Goal: Task Accomplishment & Management: Use online tool/utility

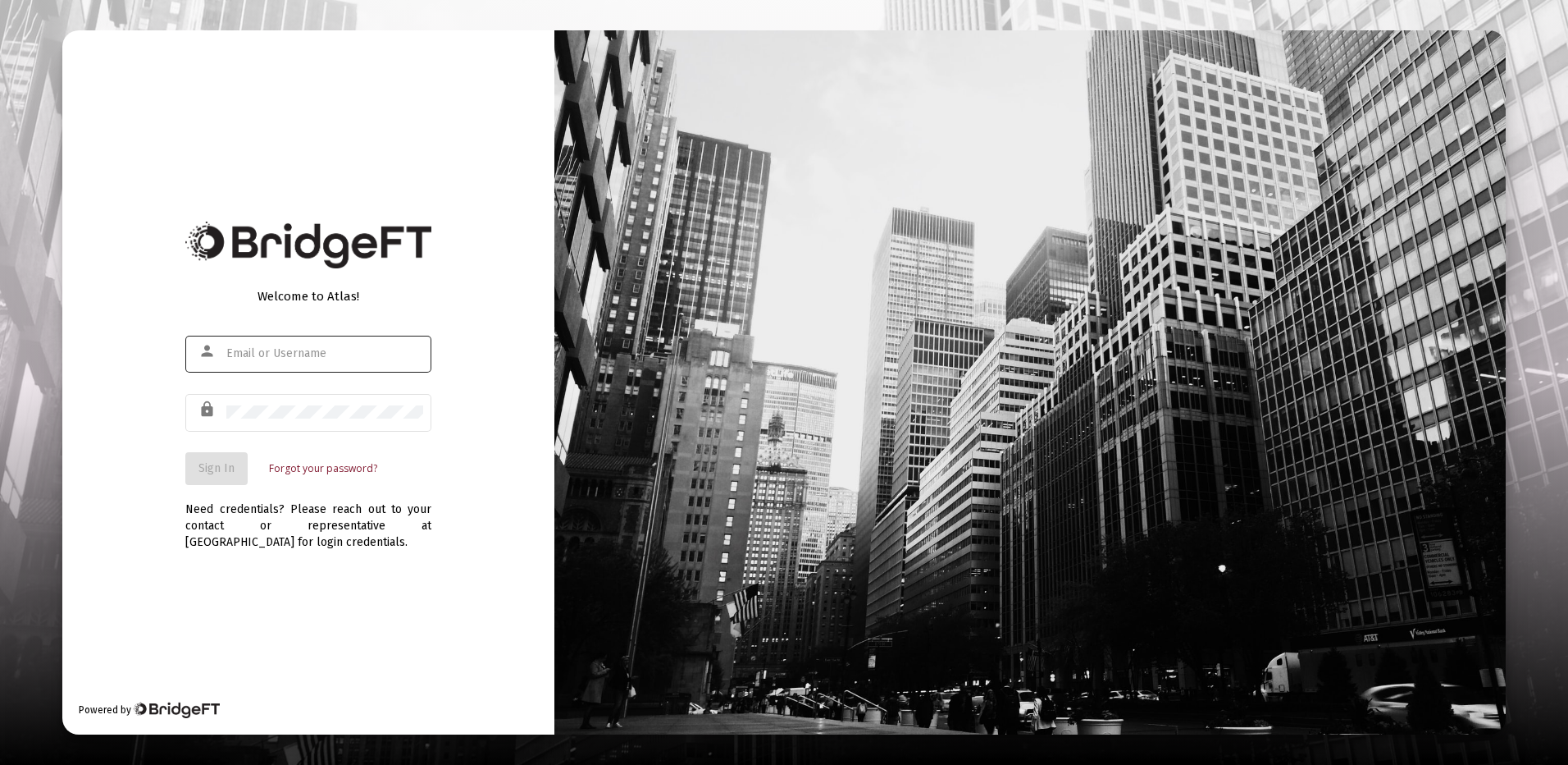
click at [252, 345] on div at bounding box center [324, 353] width 197 height 40
click at [255, 348] on input "text" at bounding box center [324, 354] width 197 height 13
click at [255, 351] on input "text" at bounding box center [324, 354] width 197 height 13
type input "[PERSON_NAME][EMAIL_ADDRESS][DOMAIN_NAME]"
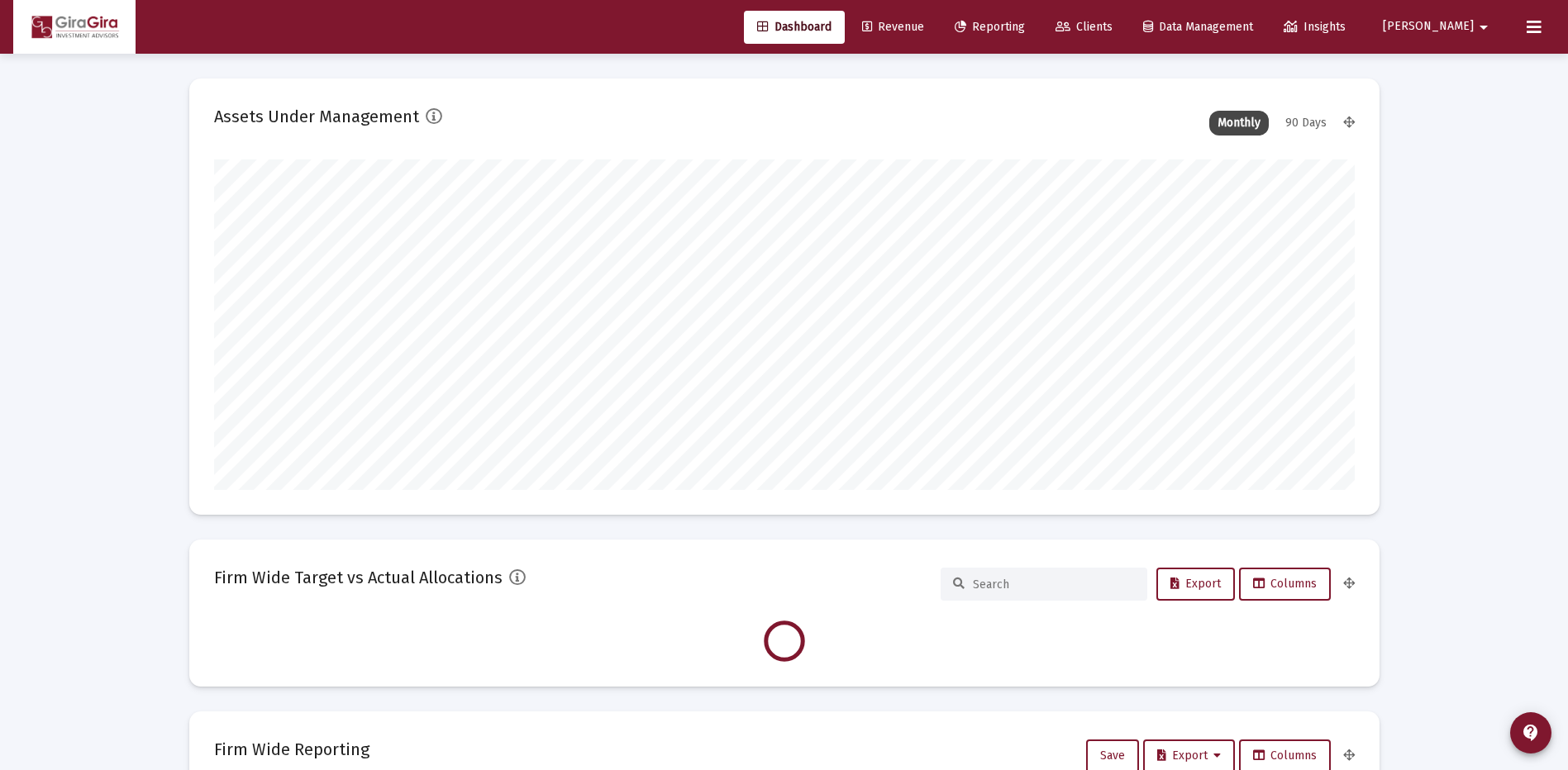
scroll to position [331, 614]
type input "[DATE]"
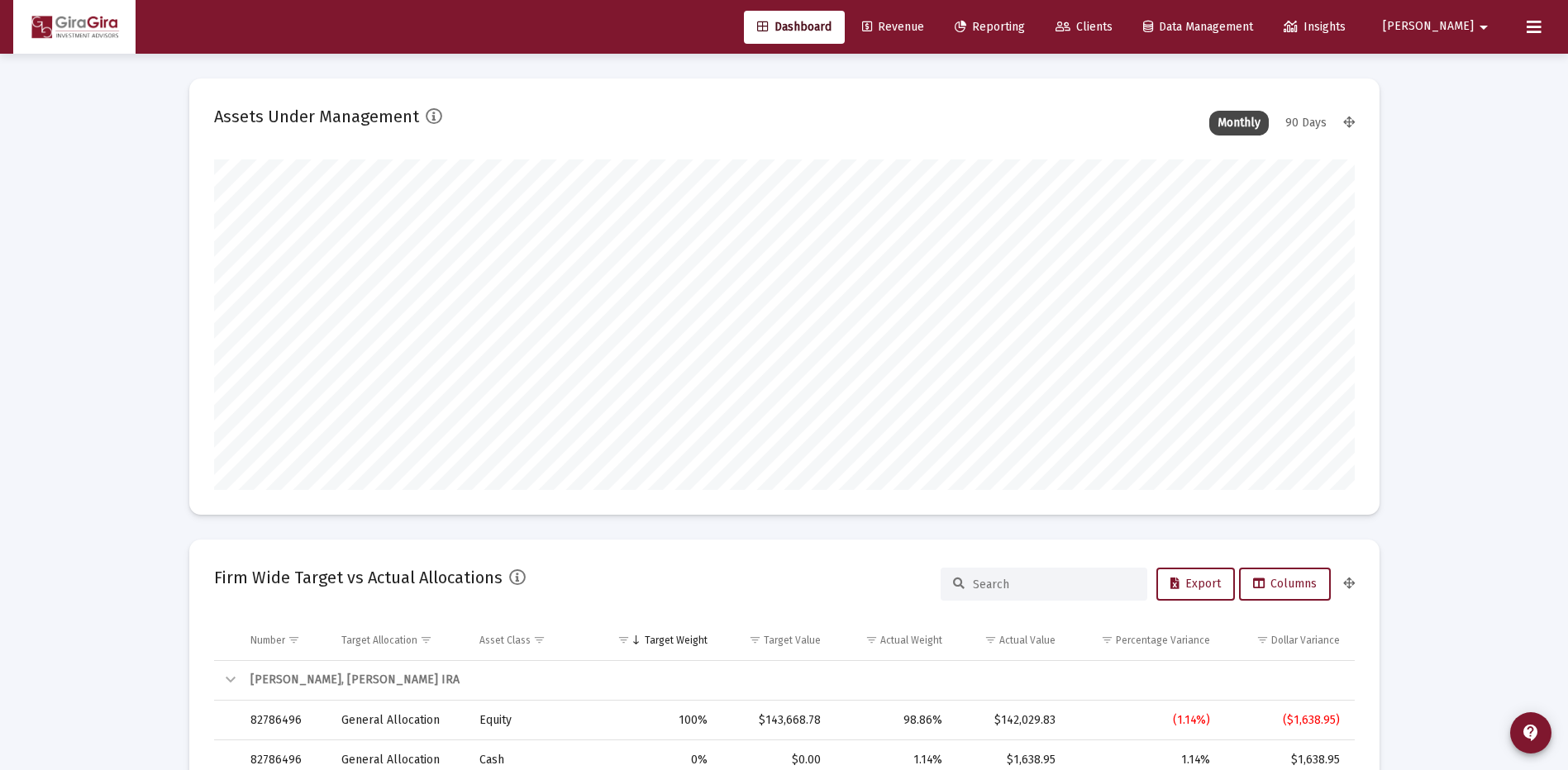
scroll to position [331, 534]
click at [1025, 24] on span "Reporting" at bounding box center [990, 27] width 71 height 14
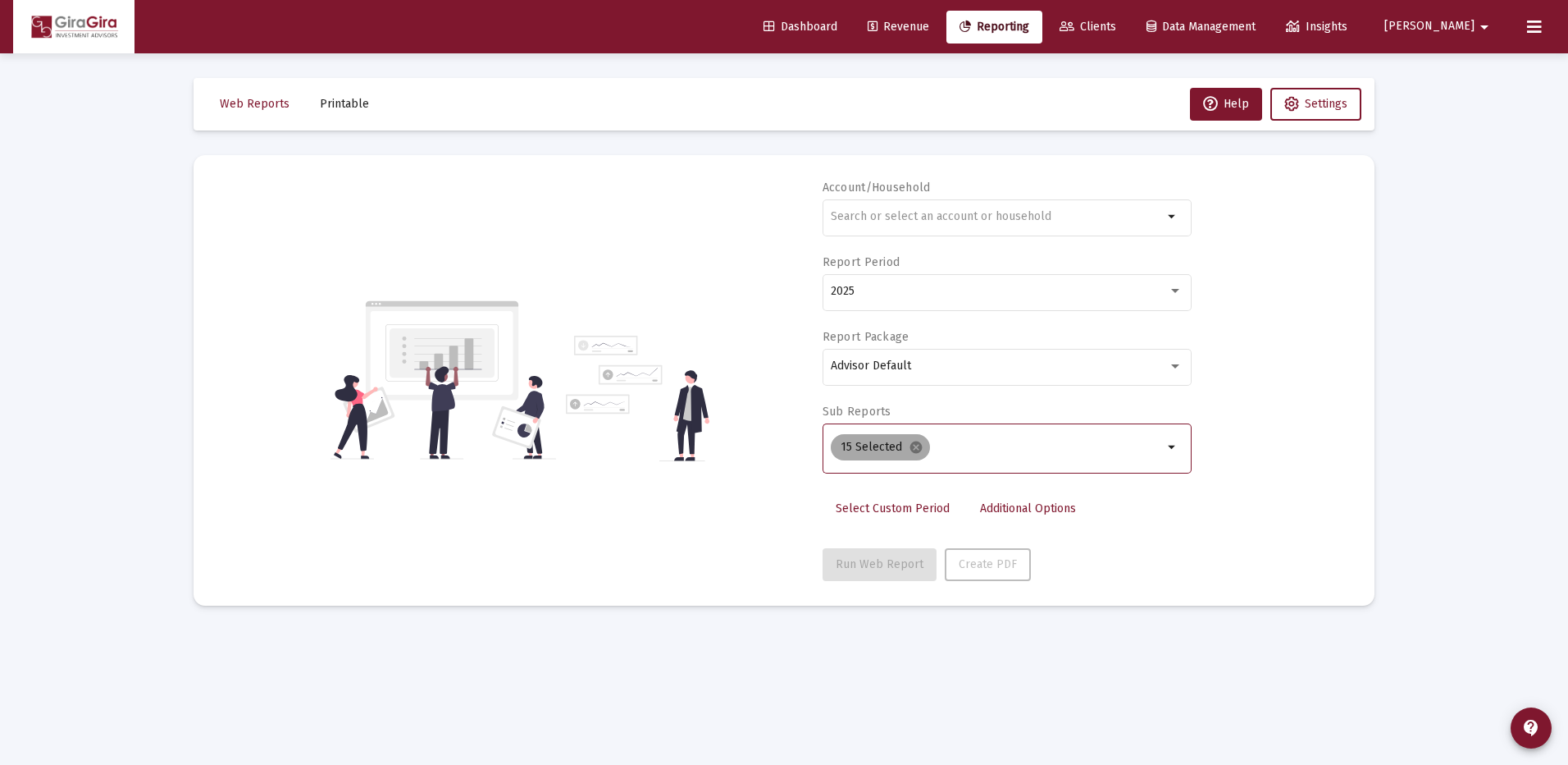
click at [909, 444] on mat-icon "cancel" at bounding box center [916, 447] width 14 height 14
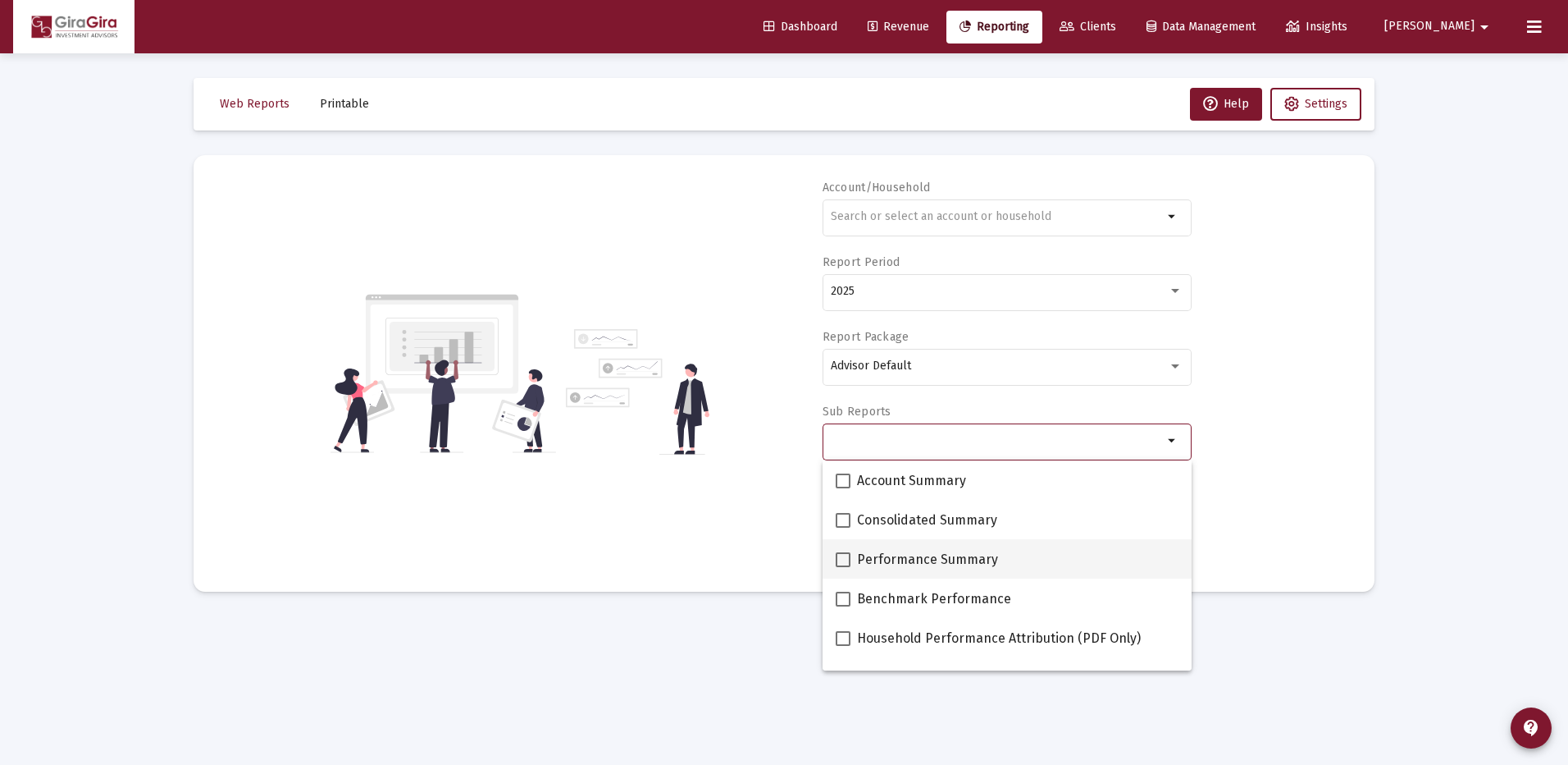
click at [840, 562] on span at bounding box center [843, 559] width 14 height 14
click at [843, 567] on input "Performance Summary" at bounding box center [843, 567] width 1 height 1
checkbox input "true"
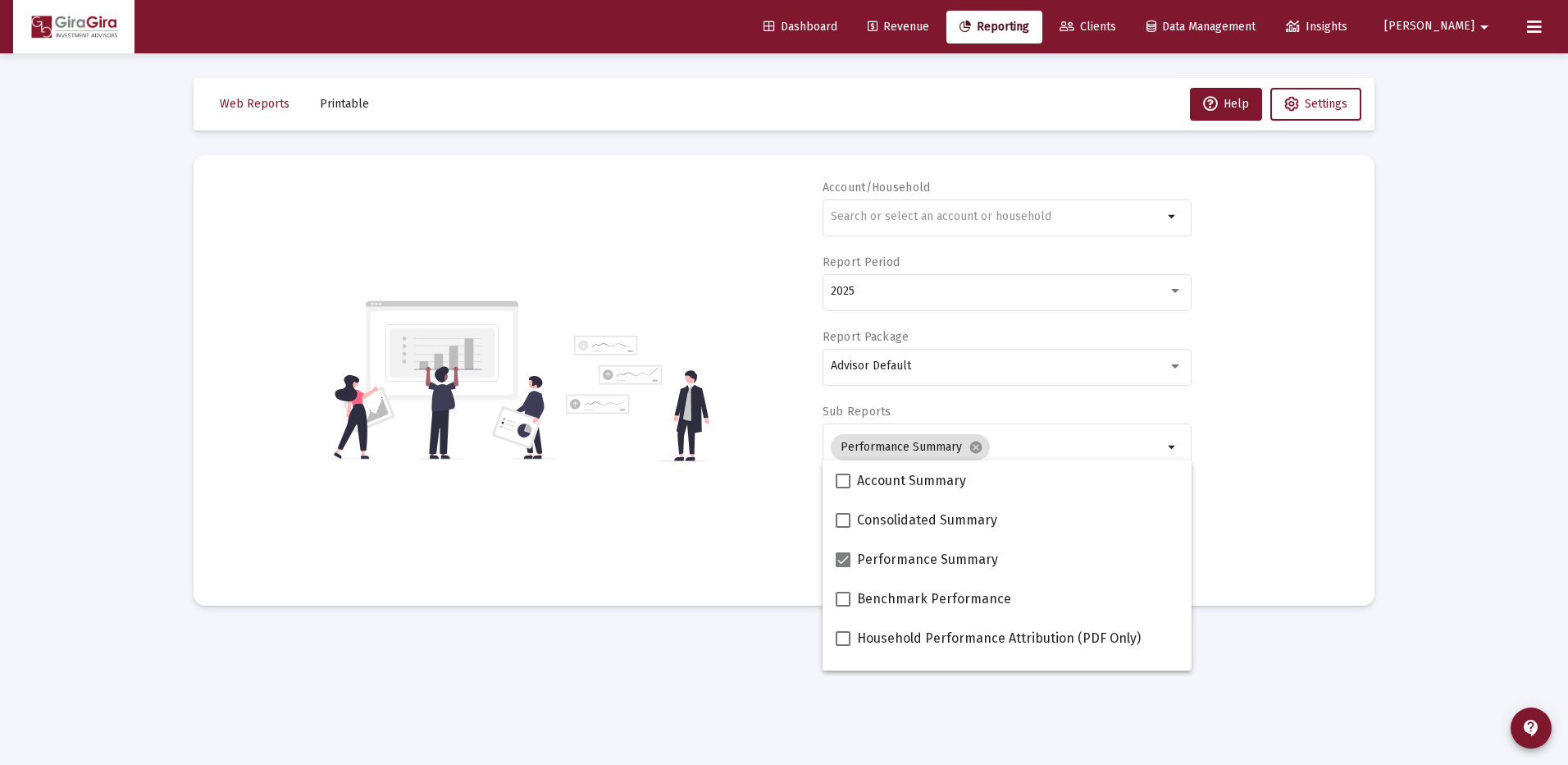
click at [1244, 491] on div "Account/Household arrow_drop_down Report Period 2025 Report Package Advisor Def…" at bounding box center [784, 380] width 1132 height 401
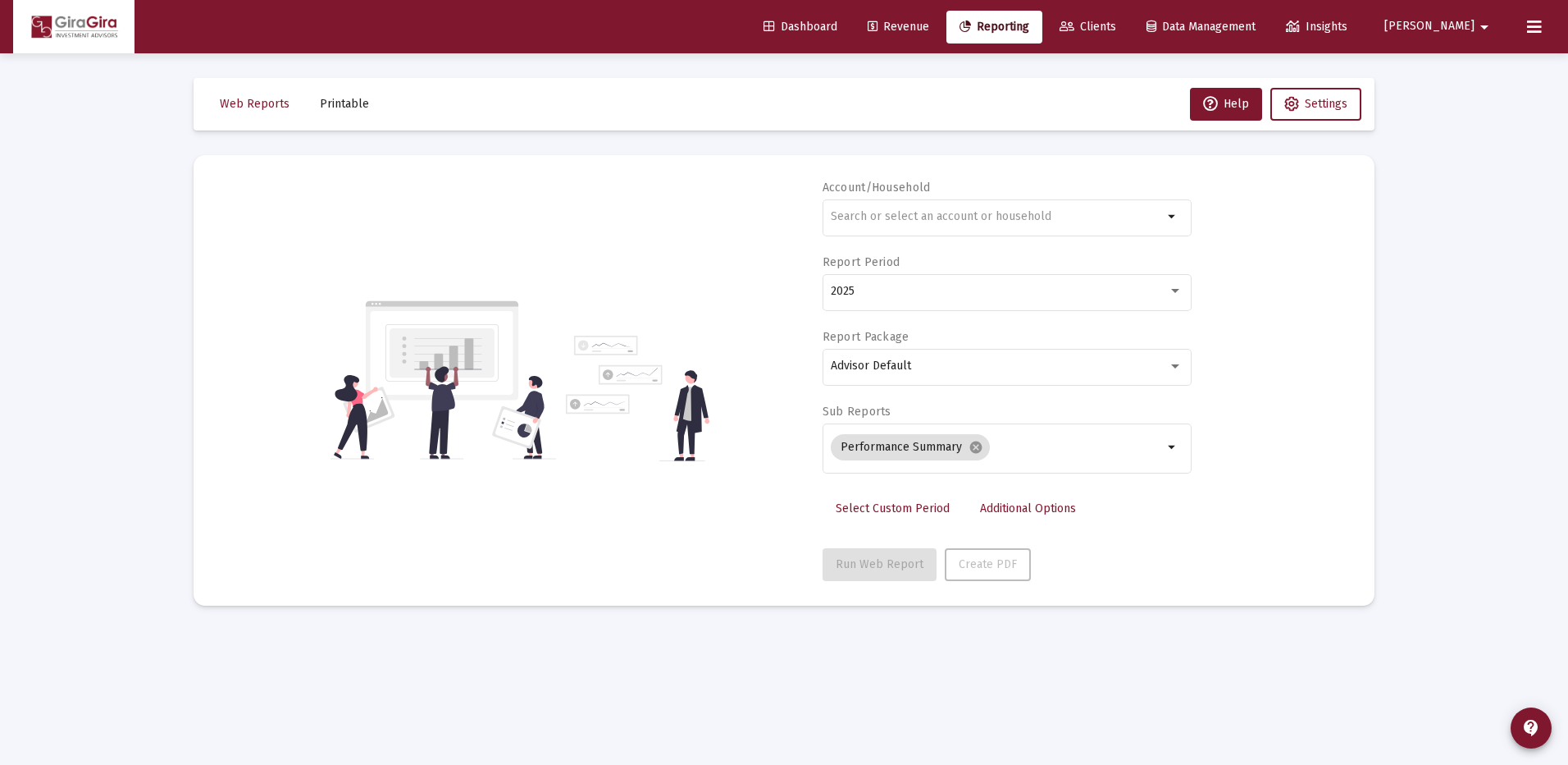
click at [1012, 509] on span "Additional Options" at bounding box center [1028, 508] width 96 height 14
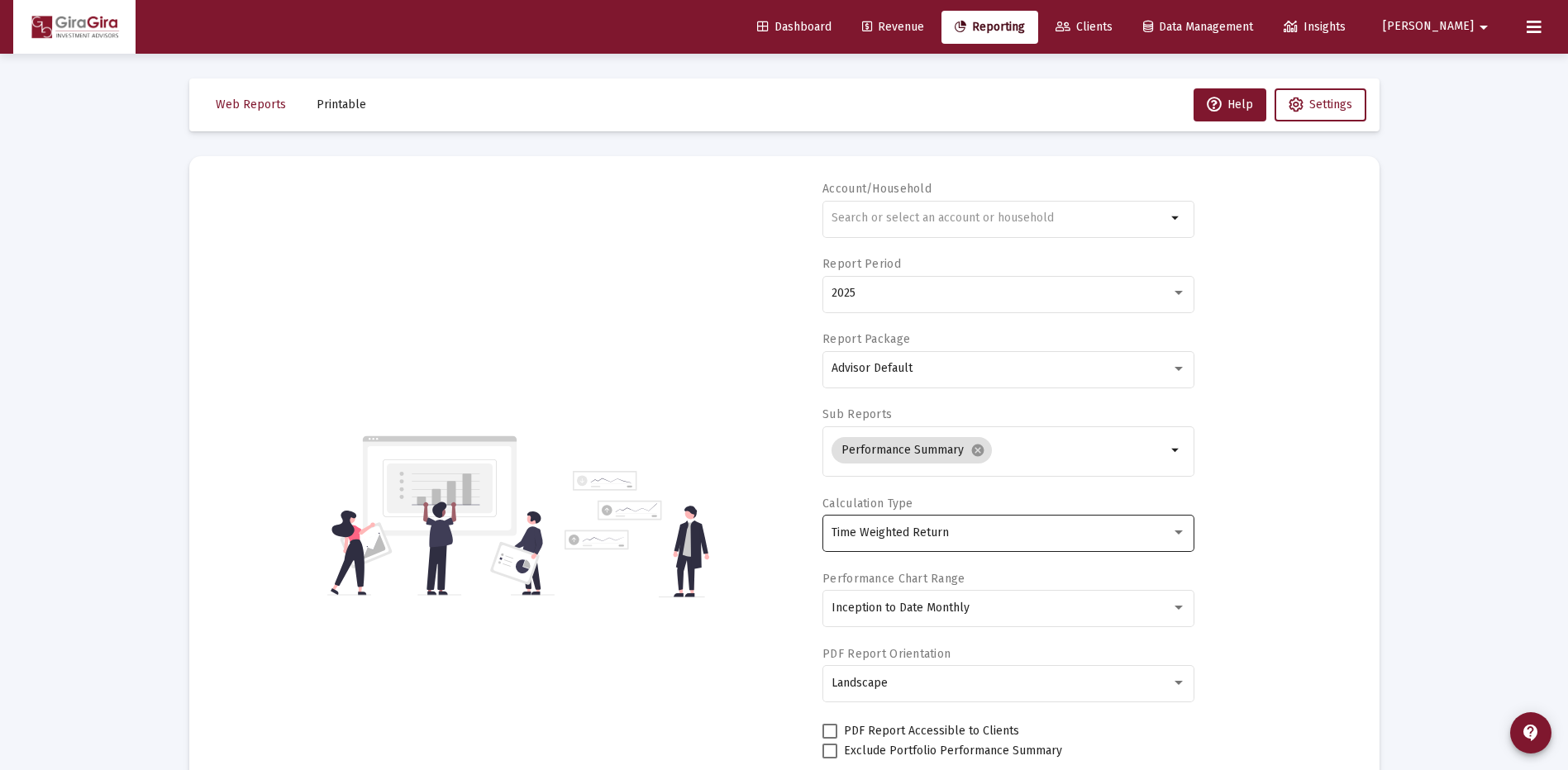
click at [883, 535] on span "Time Weighted Return" at bounding box center [890, 532] width 118 height 14
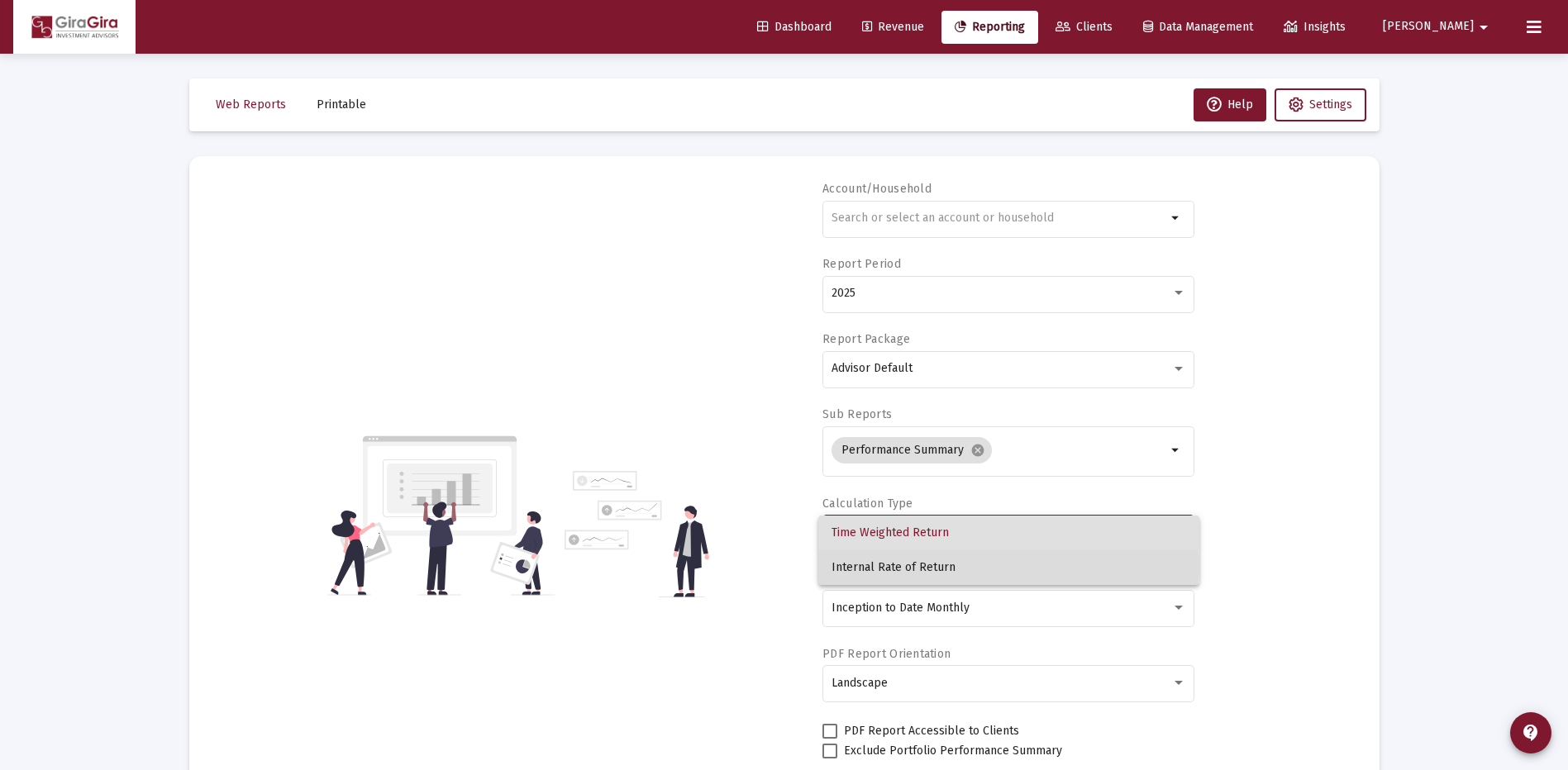
click at [879, 565] on span "Internal Rate of Return" at bounding box center [1008, 568] width 354 height 34
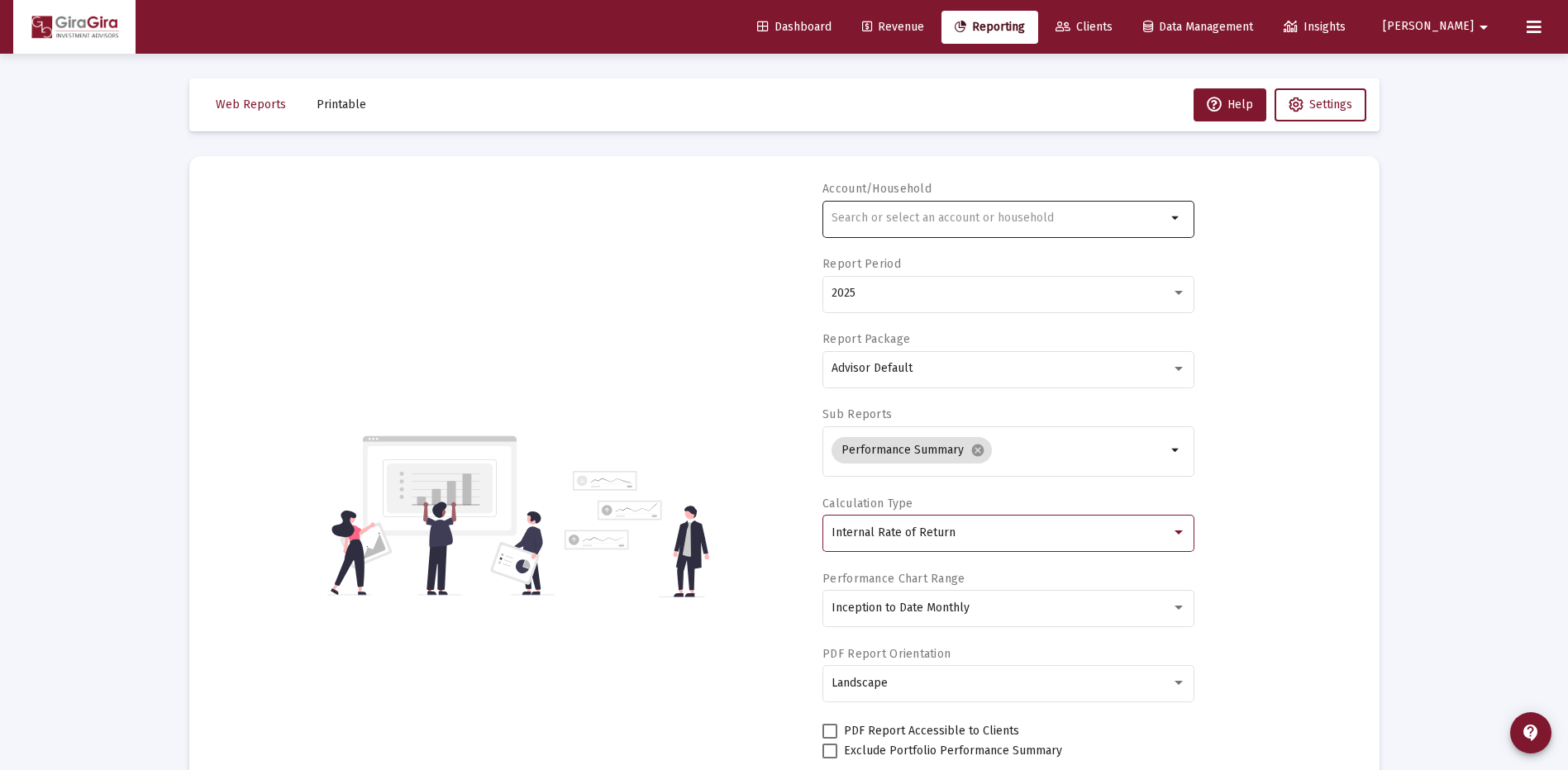
click at [834, 211] on input "text" at bounding box center [998, 218] width 335 height 14
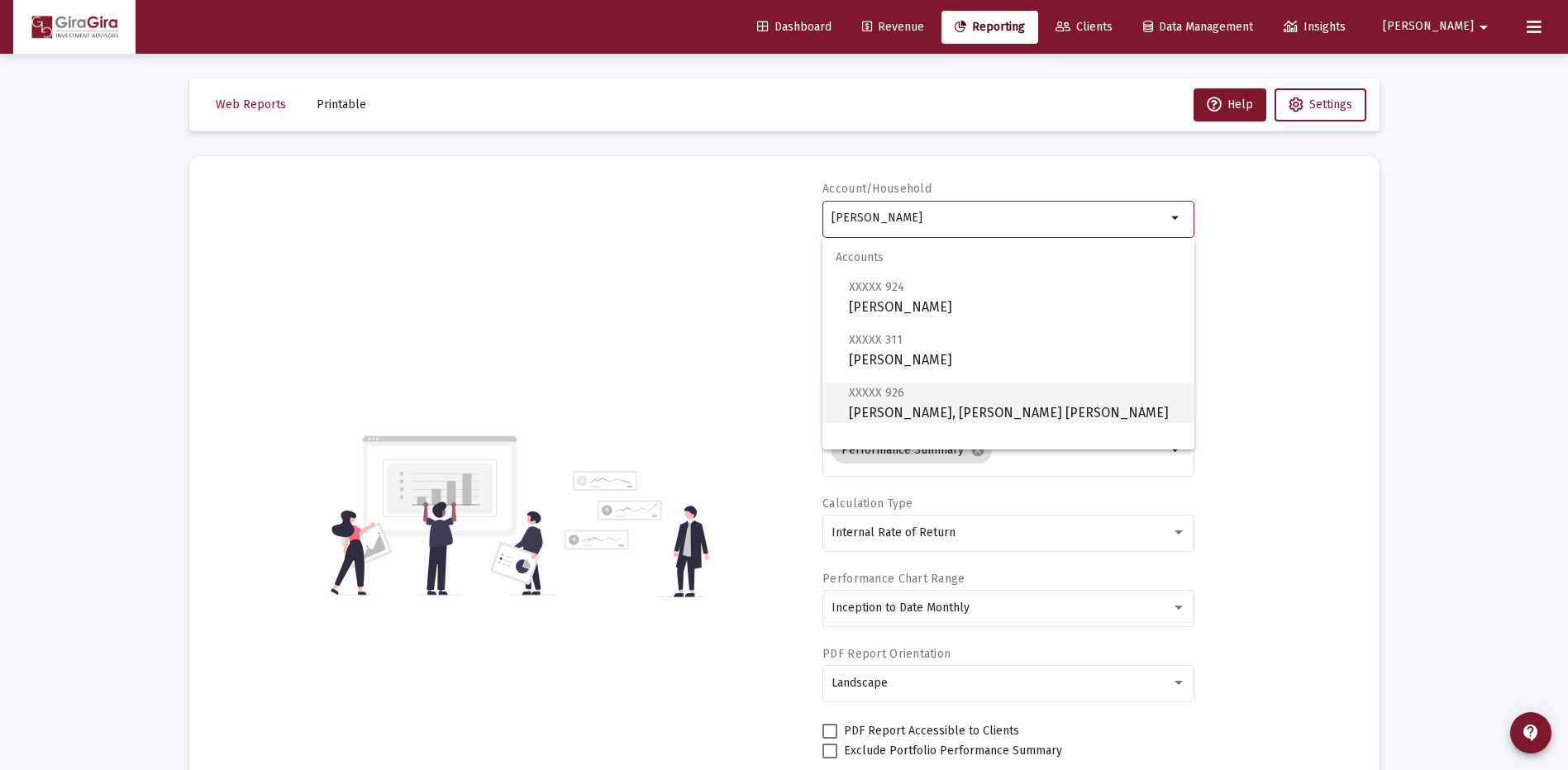
click at [917, 405] on span "XXXXX 926 [PERSON_NAME], [PERSON_NAME] IRA" at bounding box center [1015, 402] width 332 height 41
type input "[PERSON_NAME], [PERSON_NAME] [PERSON_NAME]"
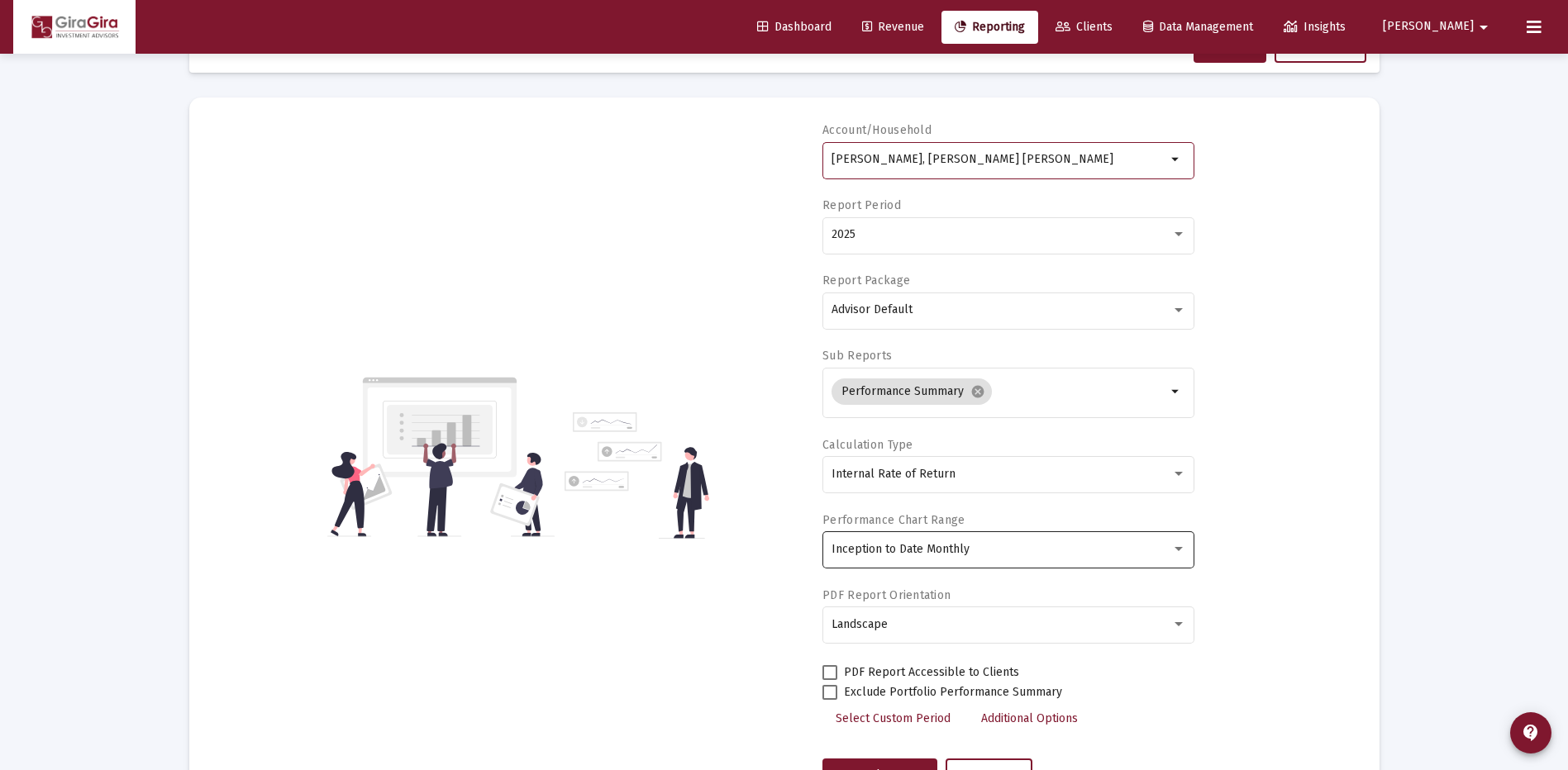
scroll to position [129, 0]
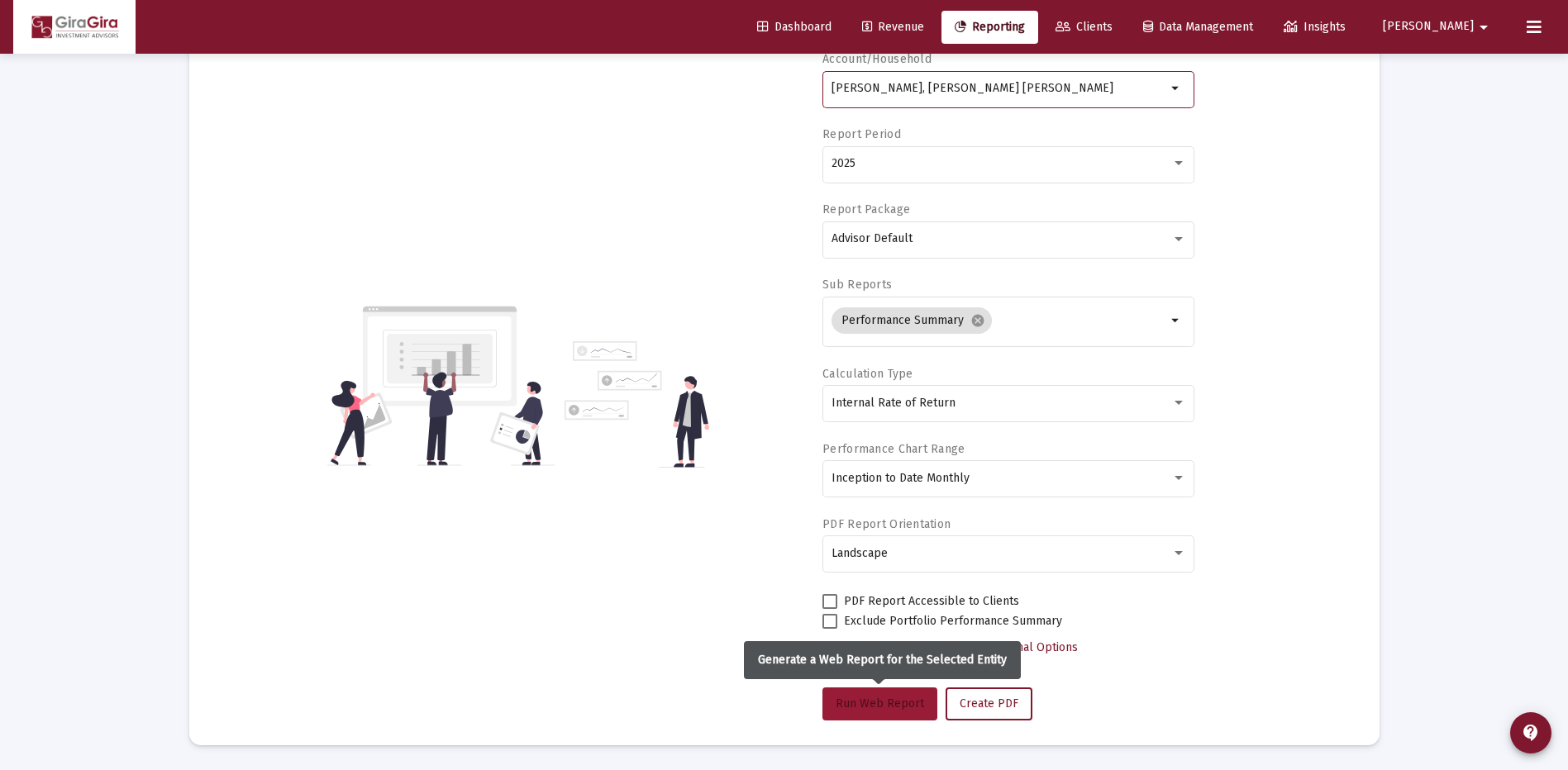
click at [875, 700] on span "Run Web Report" at bounding box center [880, 703] width 89 height 14
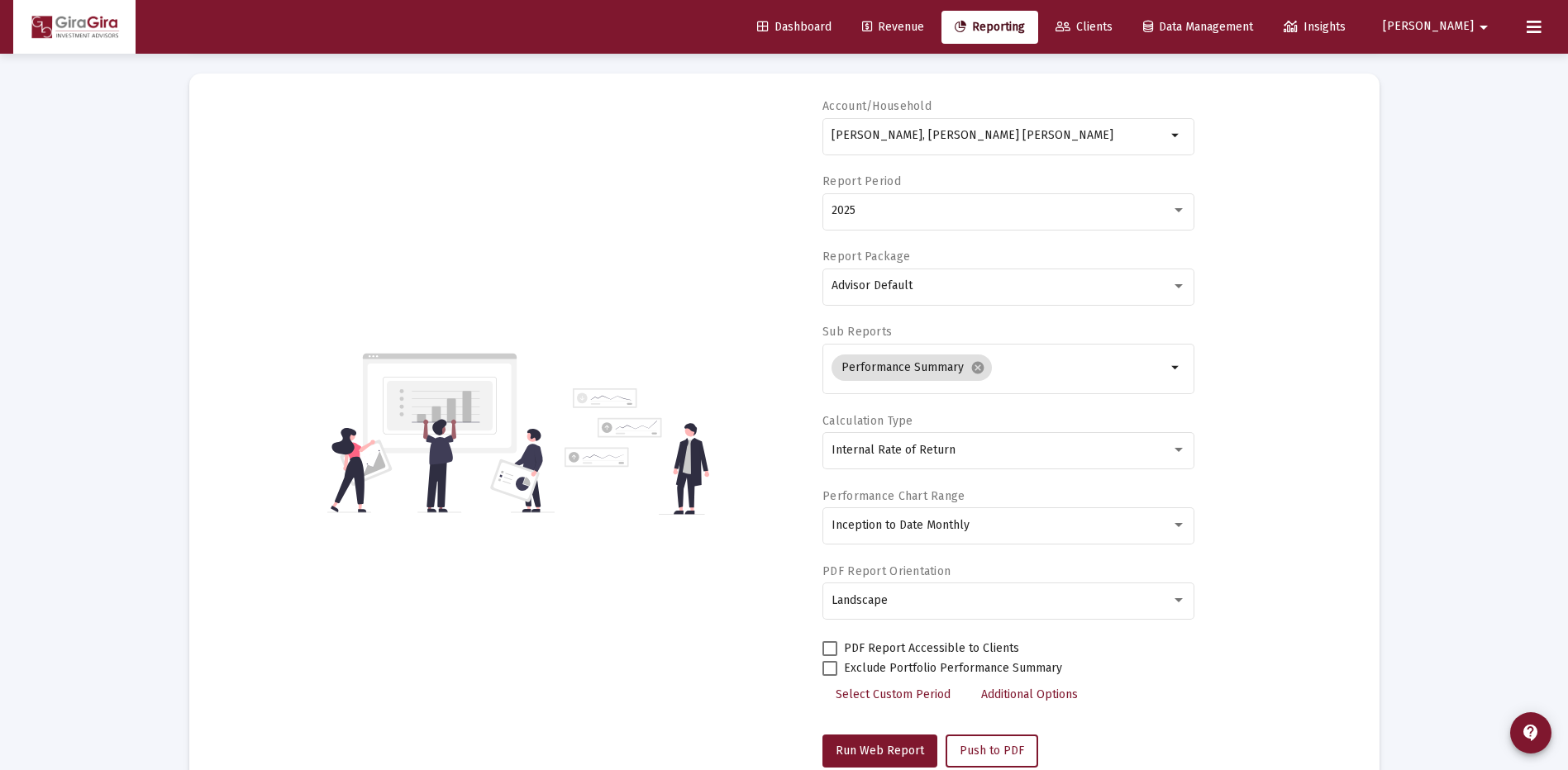
scroll to position [0, 0]
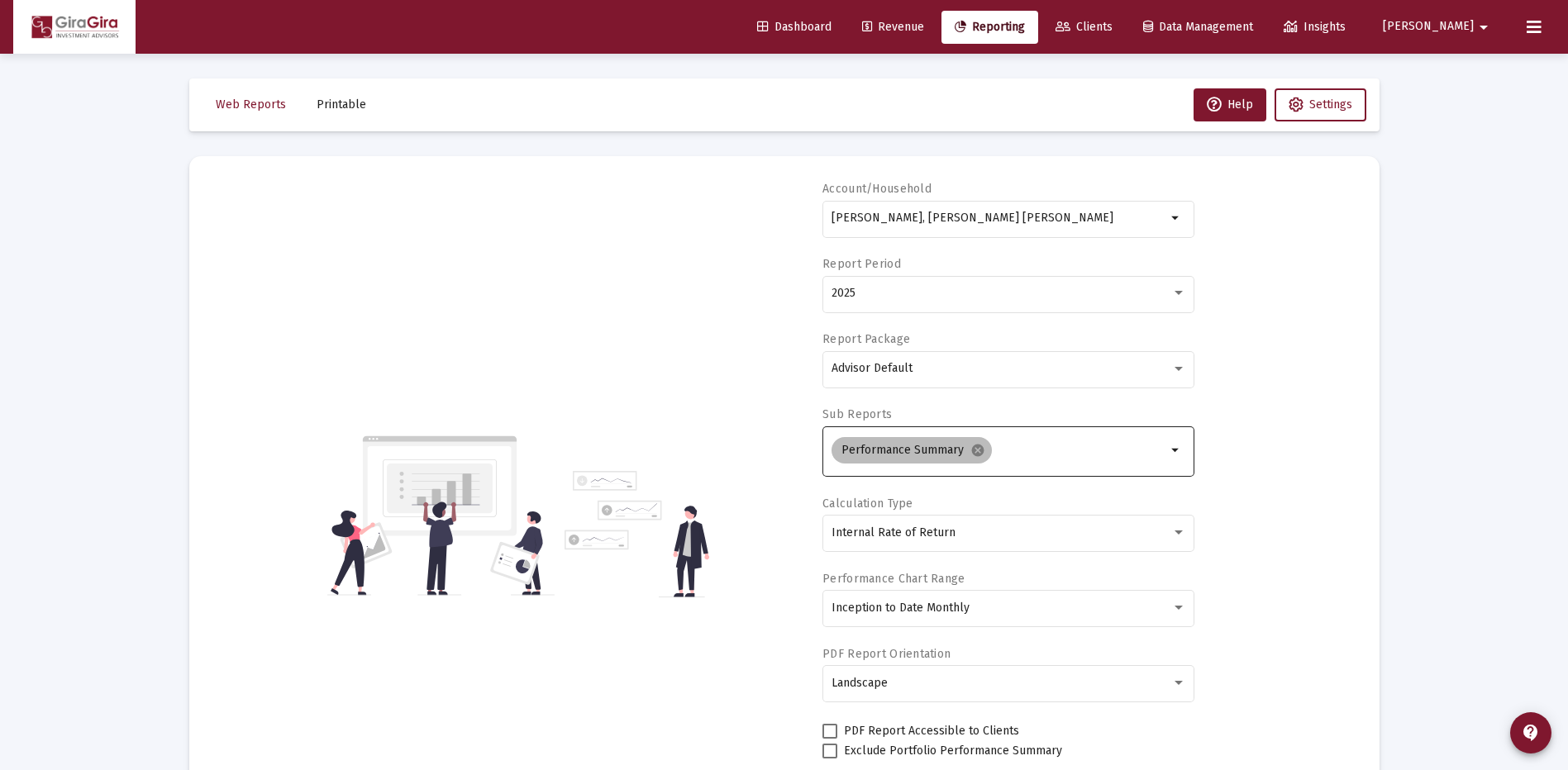
click at [973, 447] on mat-icon "cancel" at bounding box center [978, 450] width 14 height 14
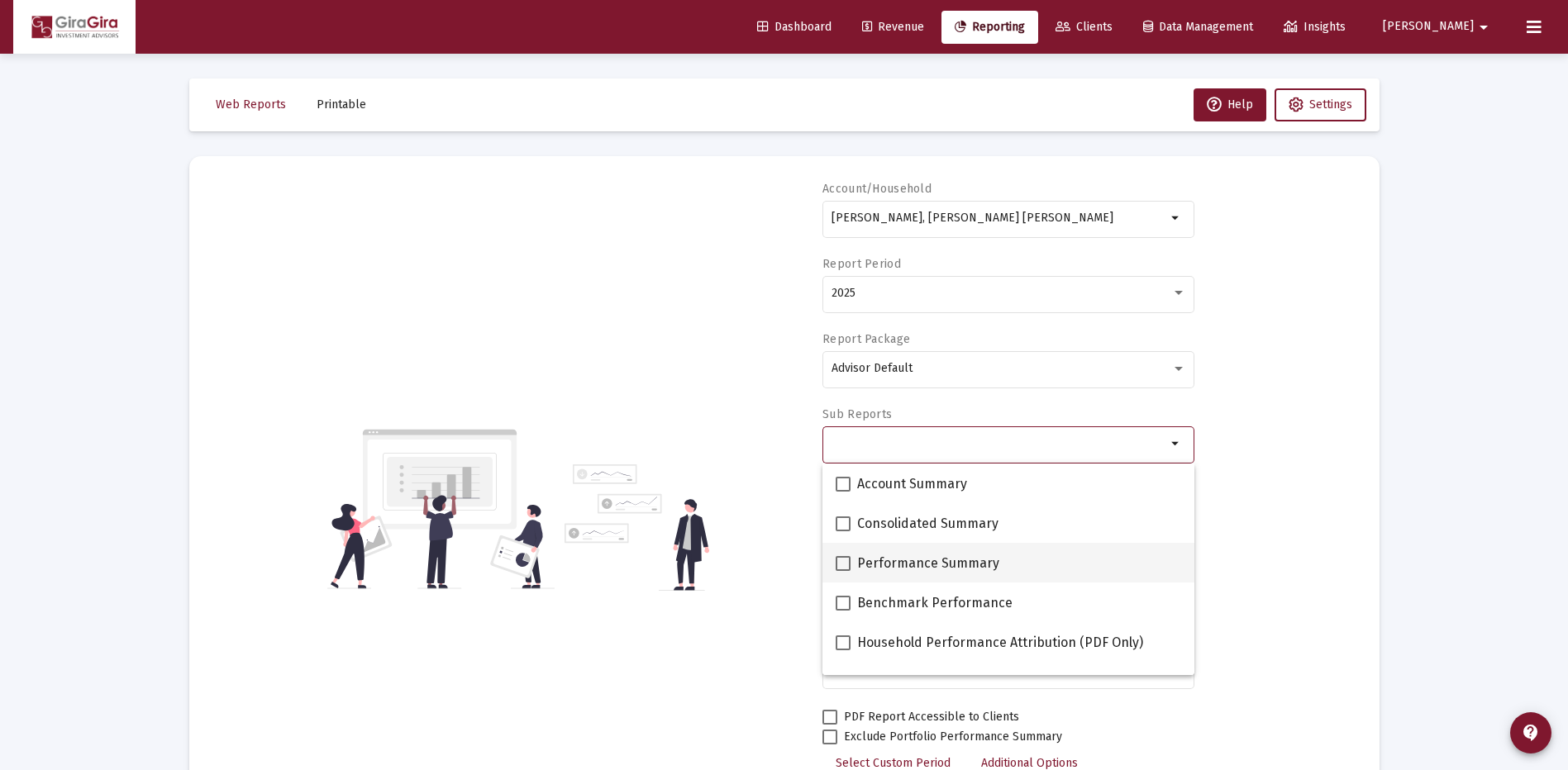
scroll to position [82, 0]
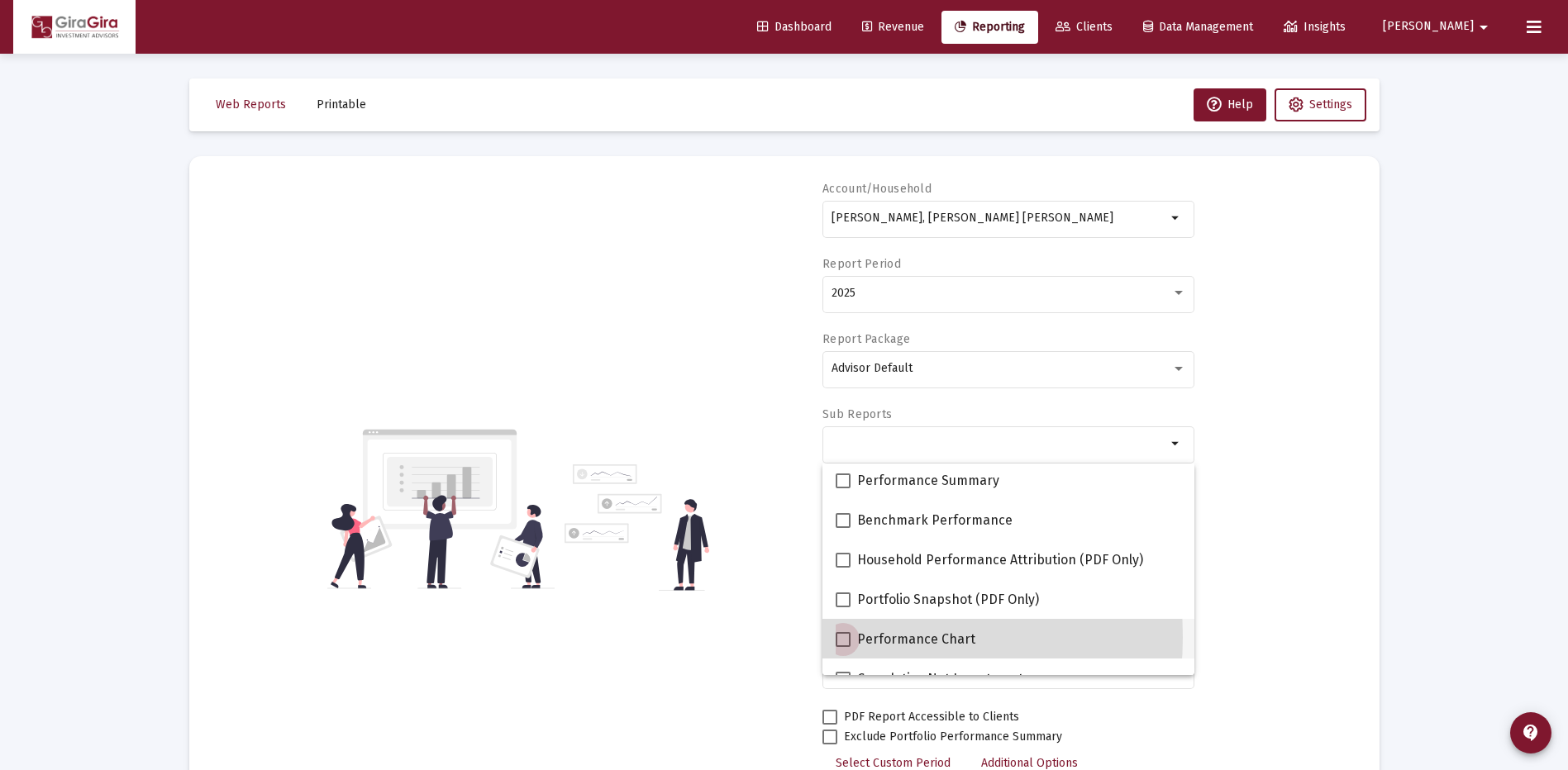
click at [840, 637] on span at bounding box center [843, 639] width 14 height 14
click at [842, 647] on input "Performance Chart" at bounding box center [842, 647] width 1 height 1
checkbox input "true"
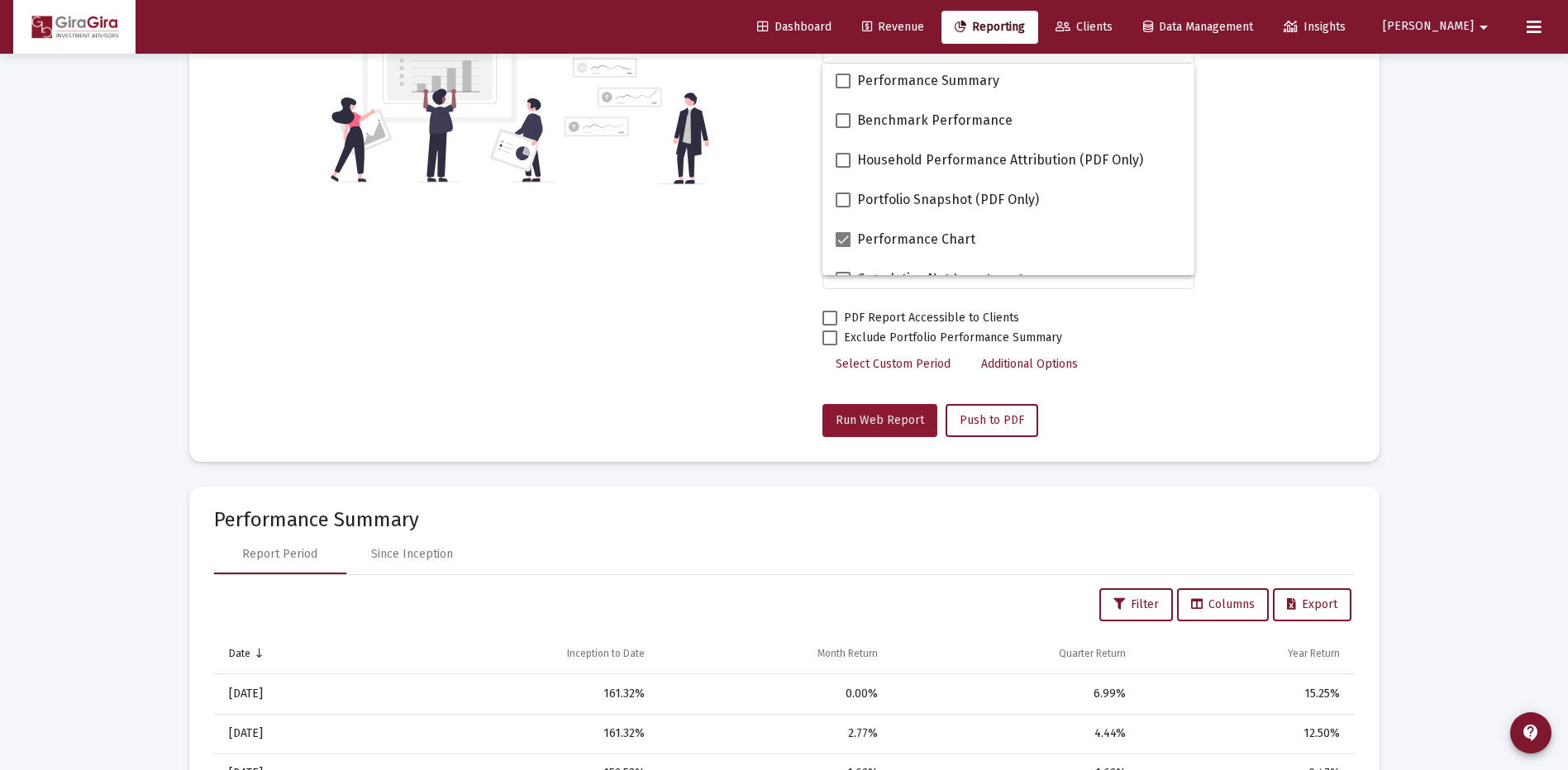
click at [860, 417] on span "Run Web Report" at bounding box center [880, 420] width 89 height 14
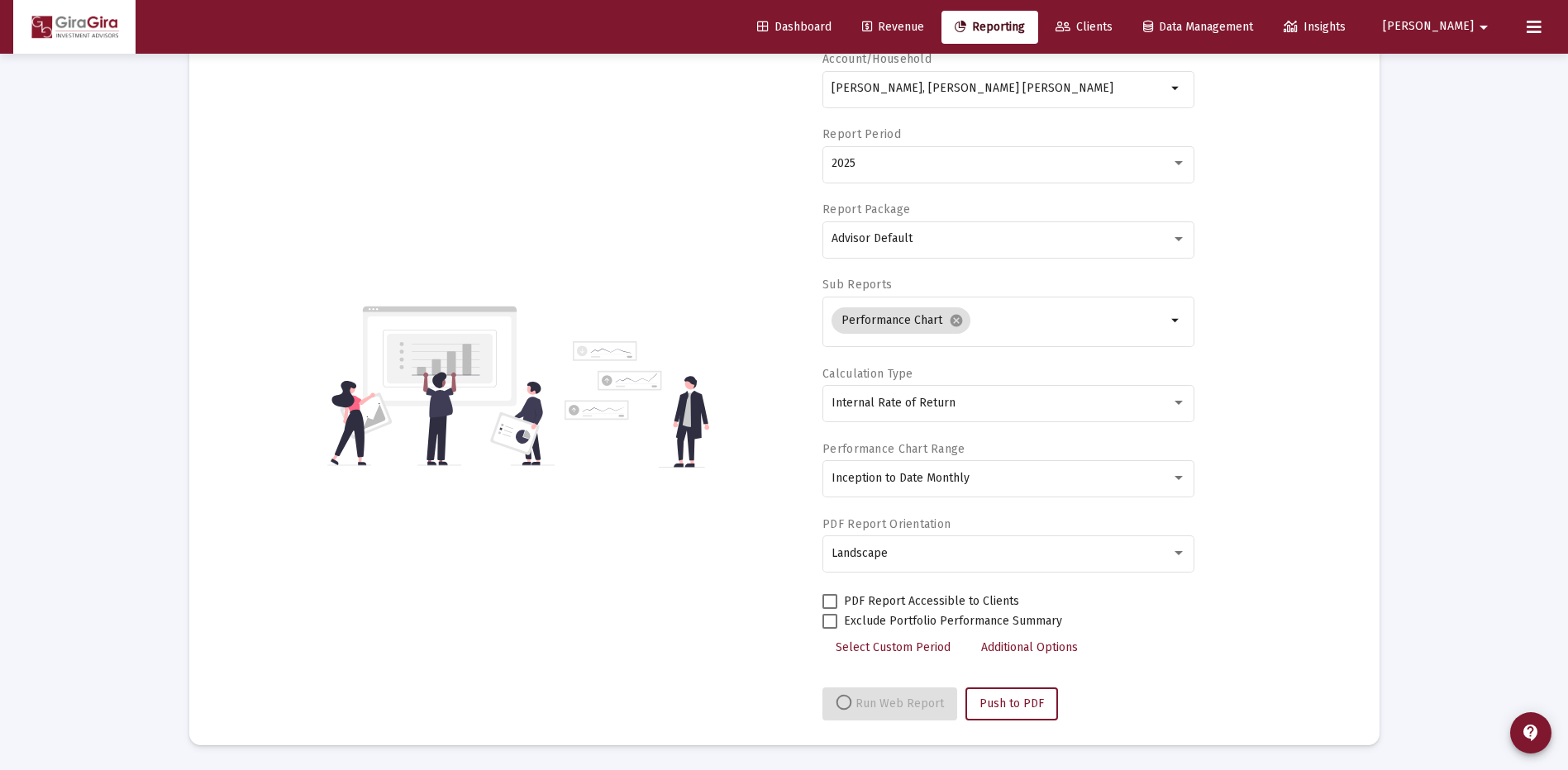
select select "View all"
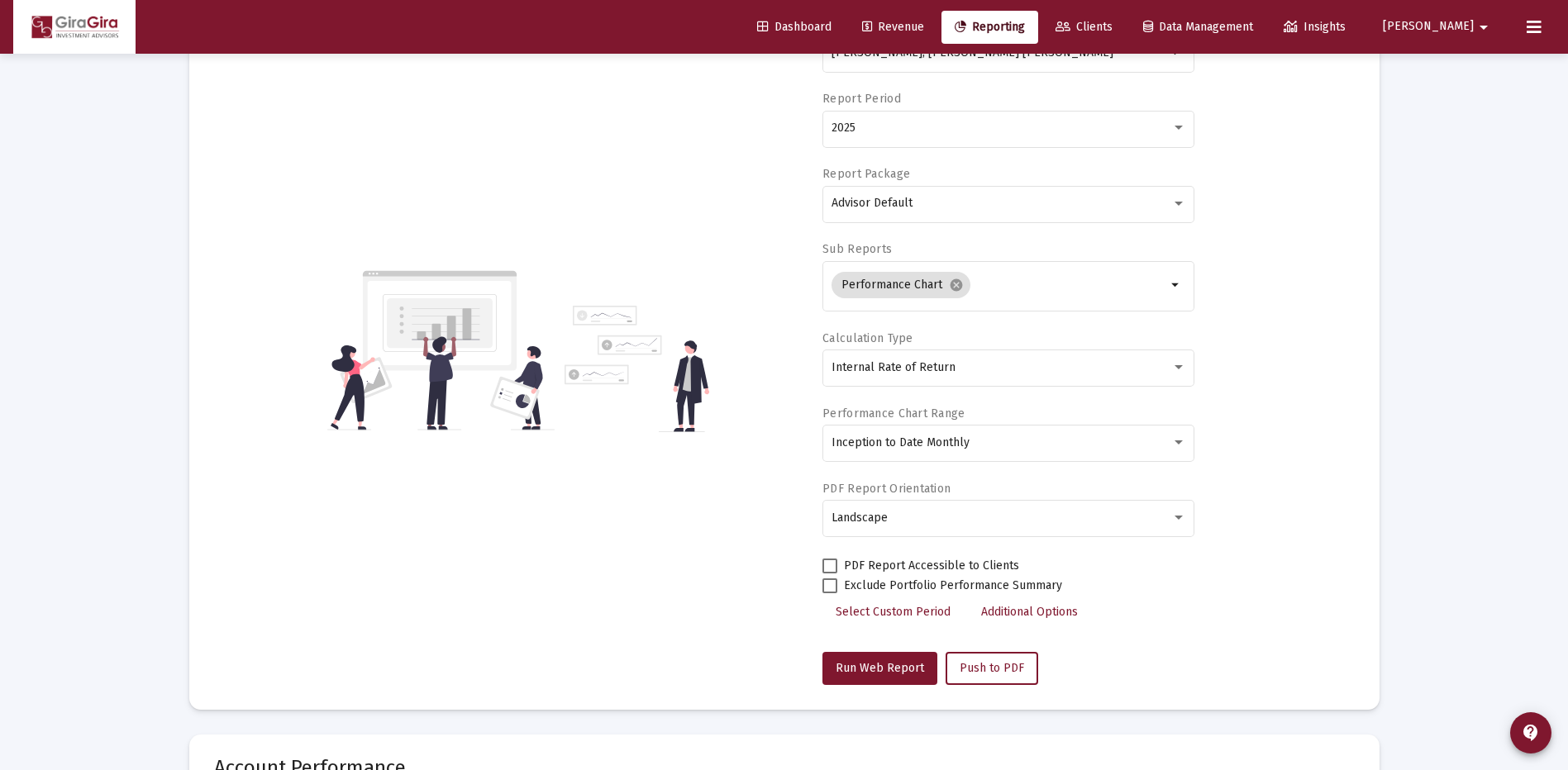
scroll to position [0, 0]
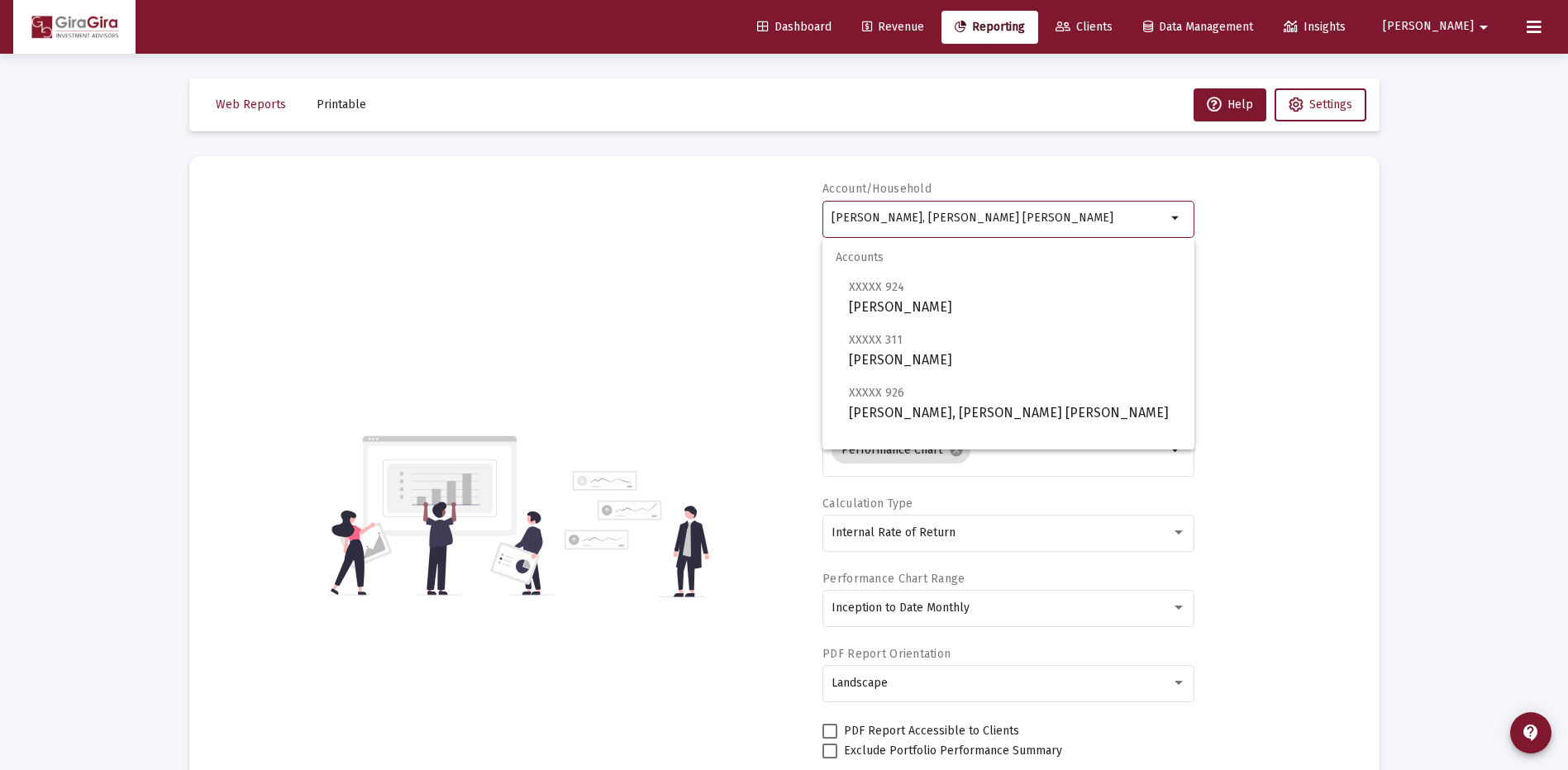
click at [890, 218] on input "[PERSON_NAME], [PERSON_NAME] [PERSON_NAME]" at bounding box center [998, 218] width 335 height 14
click at [943, 352] on span "XXXXX 311 [PERSON_NAME]" at bounding box center [1015, 350] width 332 height 41
type input "[PERSON_NAME]"
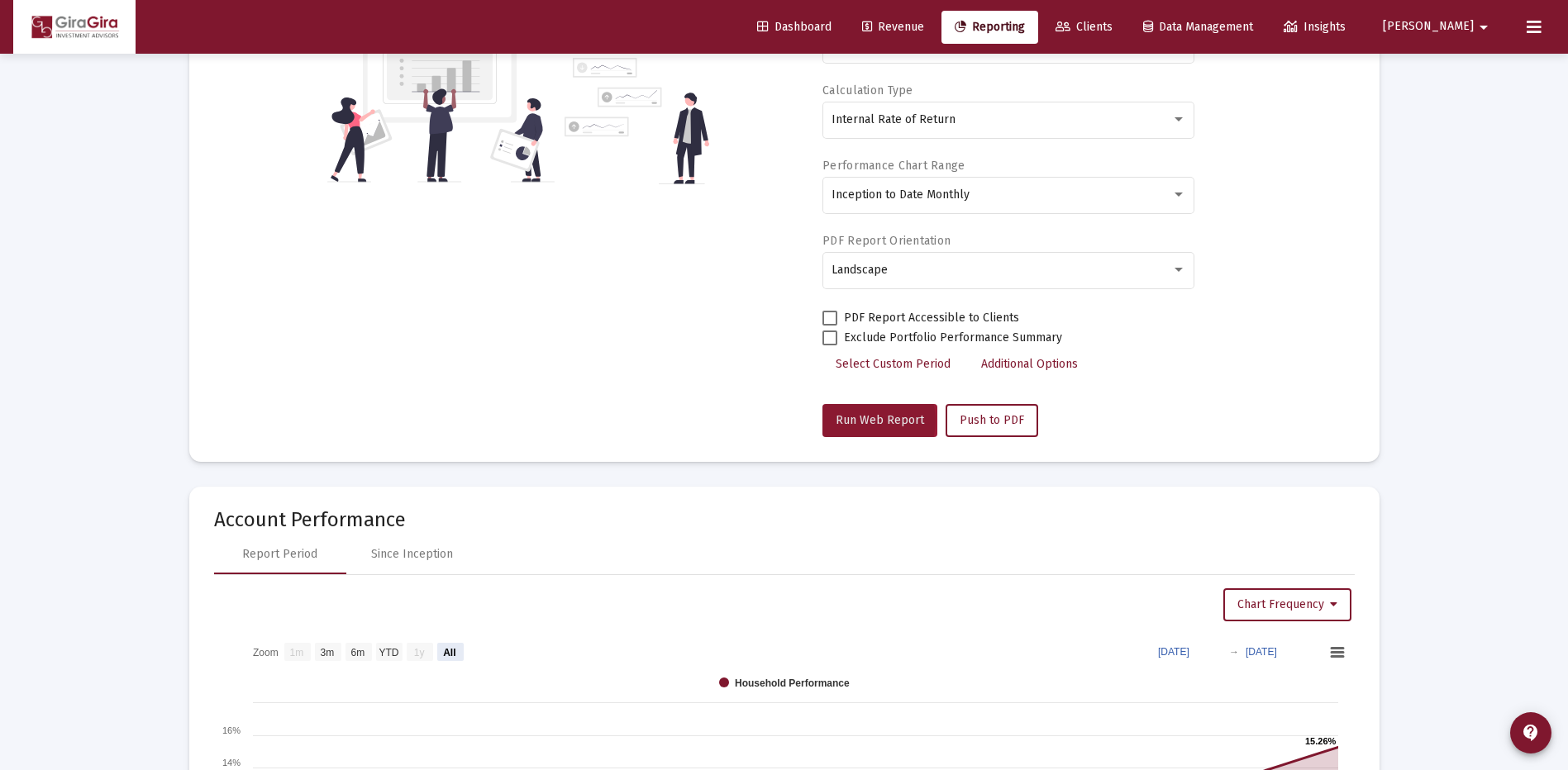
click at [869, 420] on span "Run Web Report" at bounding box center [880, 420] width 89 height 14
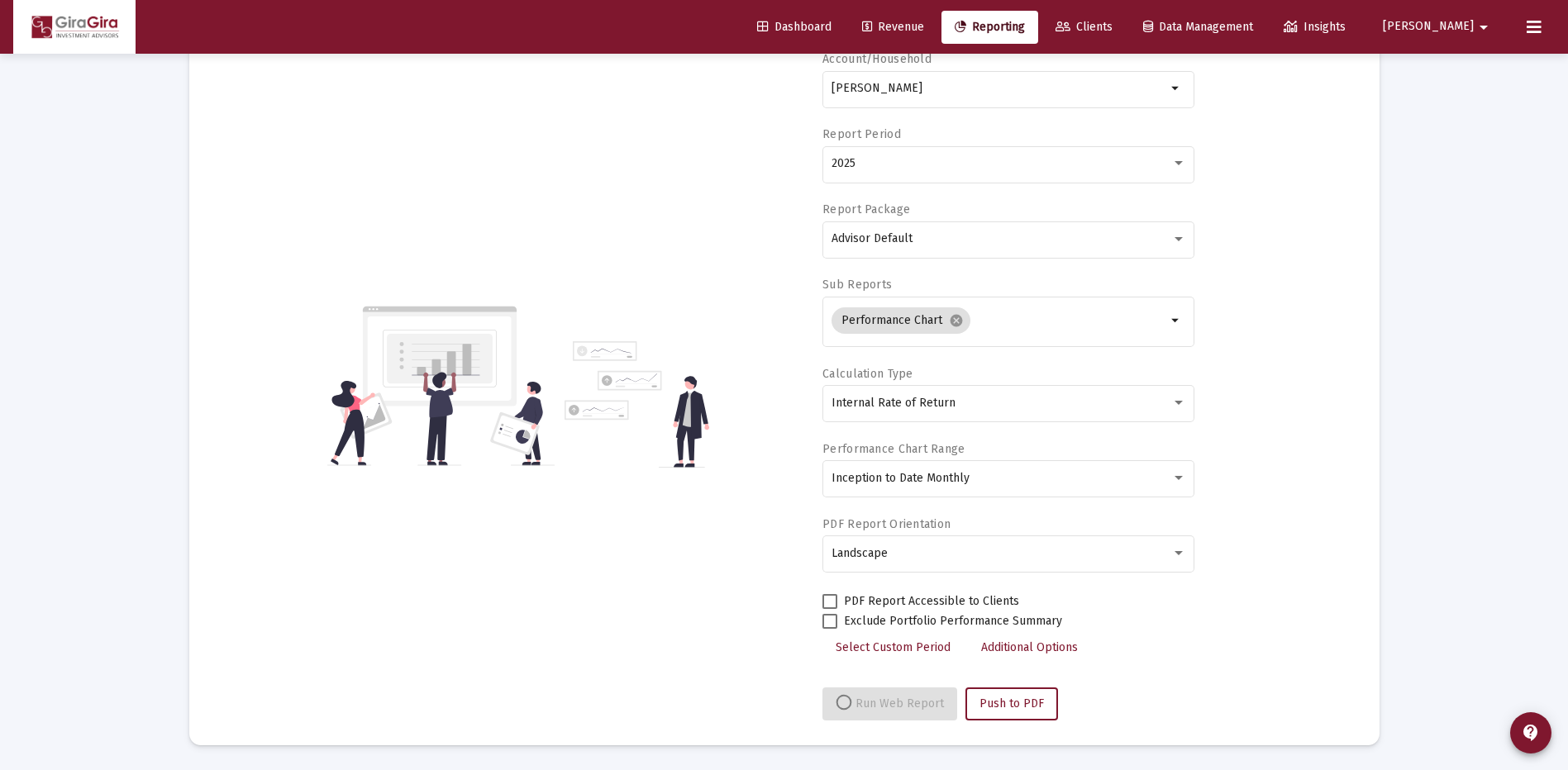
select select "View all"
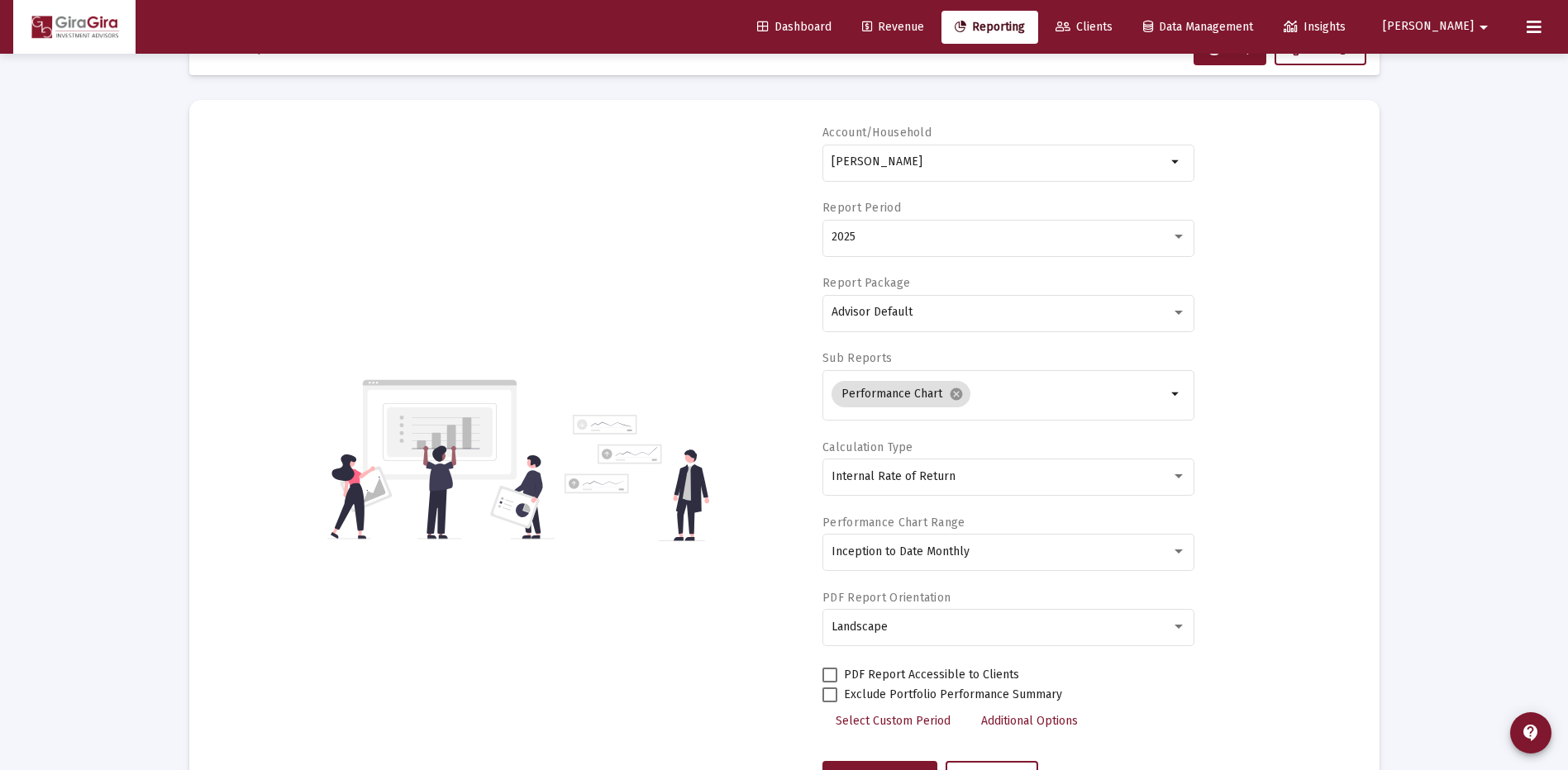
scroll to position [0, 0]
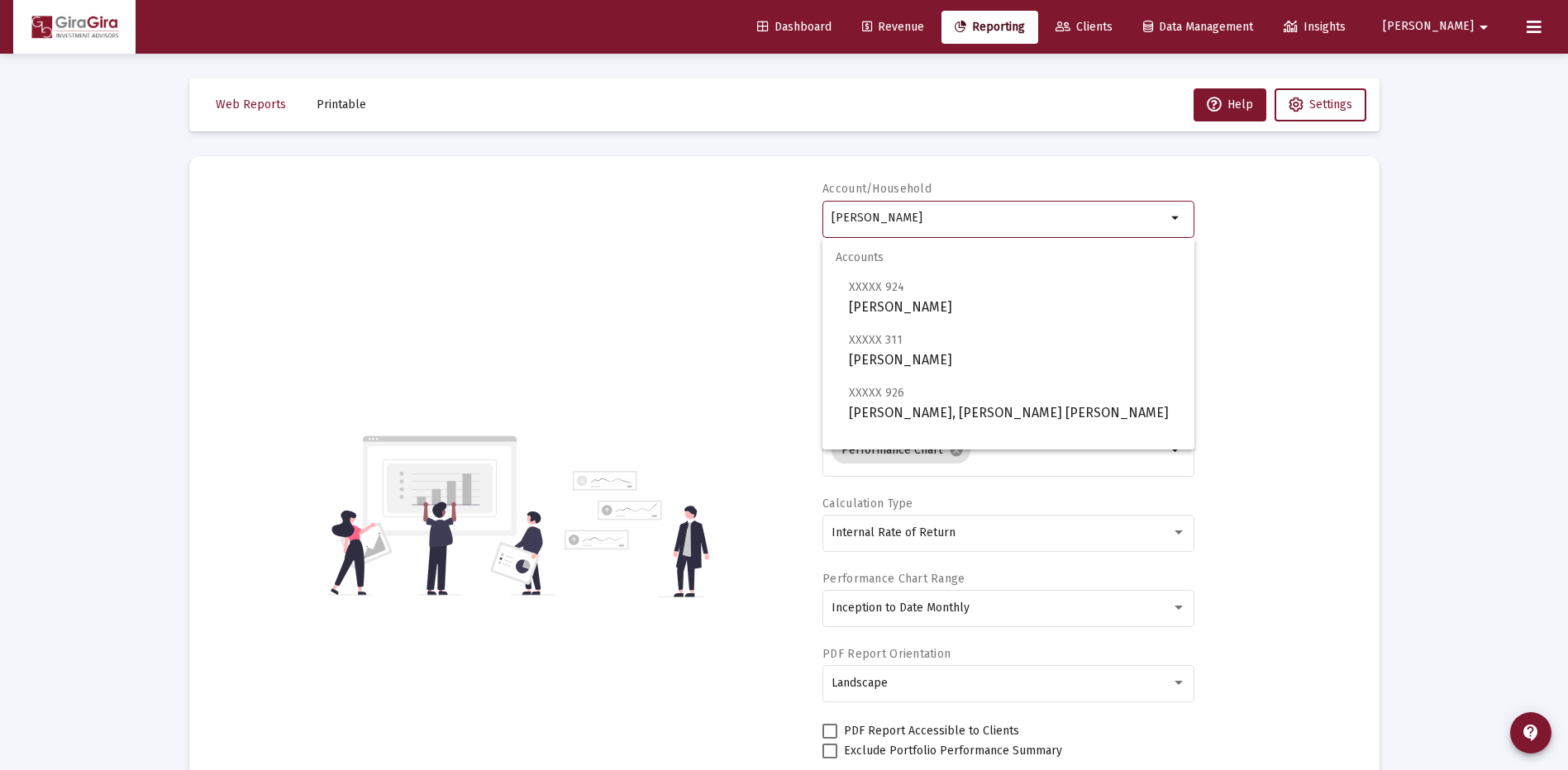
click at [884, 218] on input "[PERSON_NAME]" at bounding box center [998, 218] width 335 height 14
click at [921, 295] on span "XXXXX 924 [PERSON_NAME]" at bounding box center [1015, 296] width 332 height 41
type input "[PERSON_NAME]"
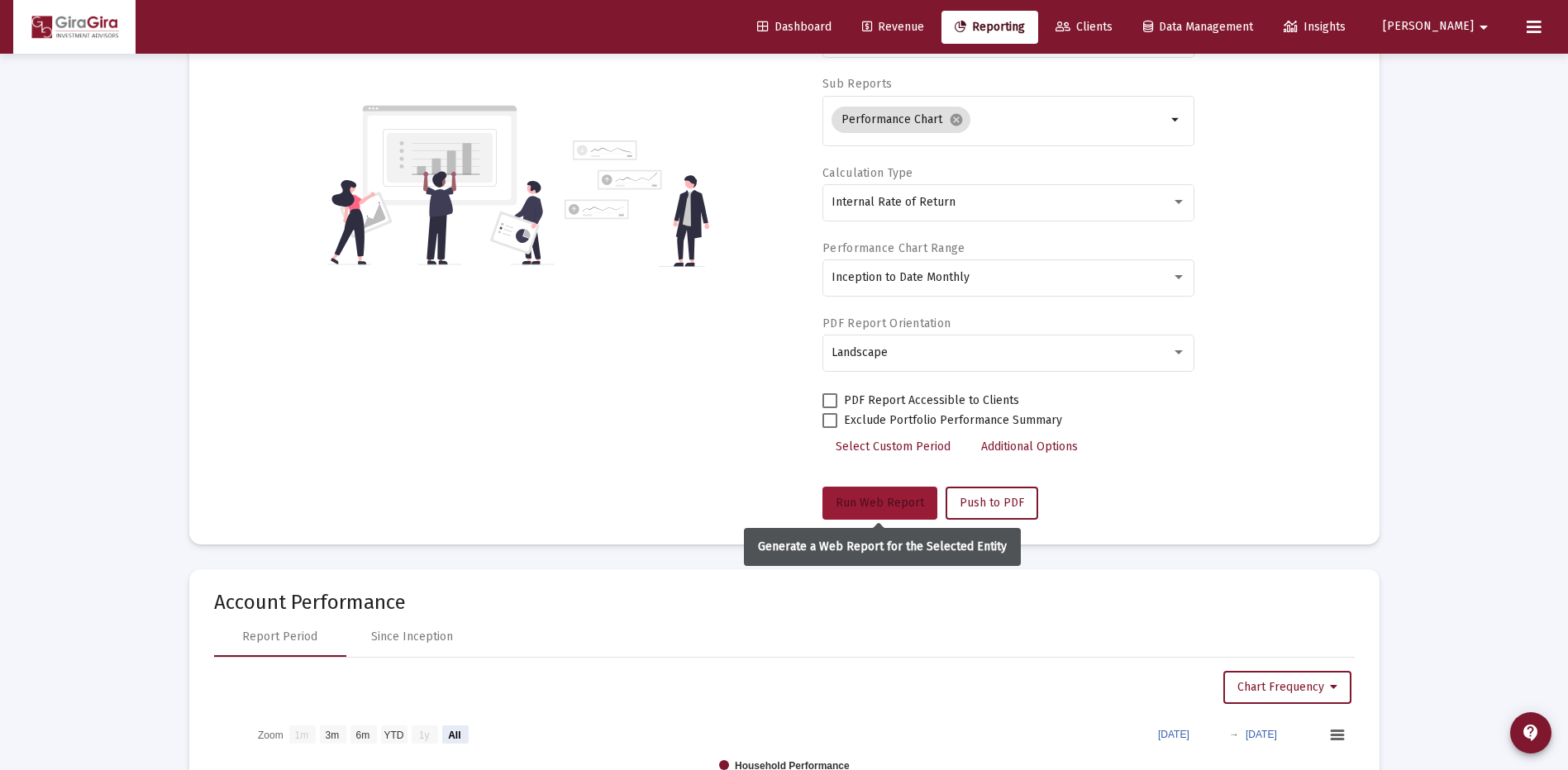
click at [869, 498] on span "Run Web Report" at bounding box center [880, 502] width 89 height 14
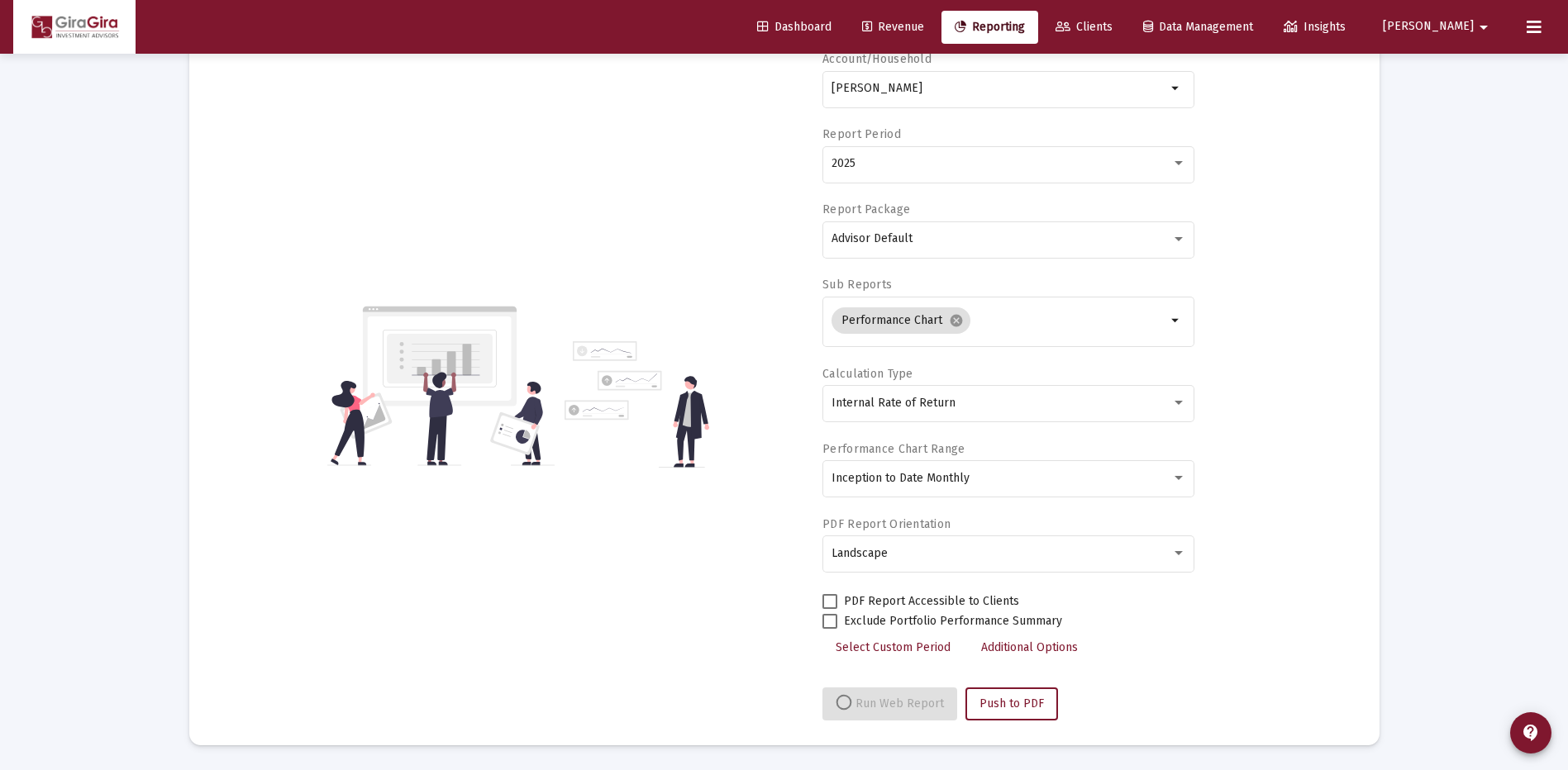
select select "View all"
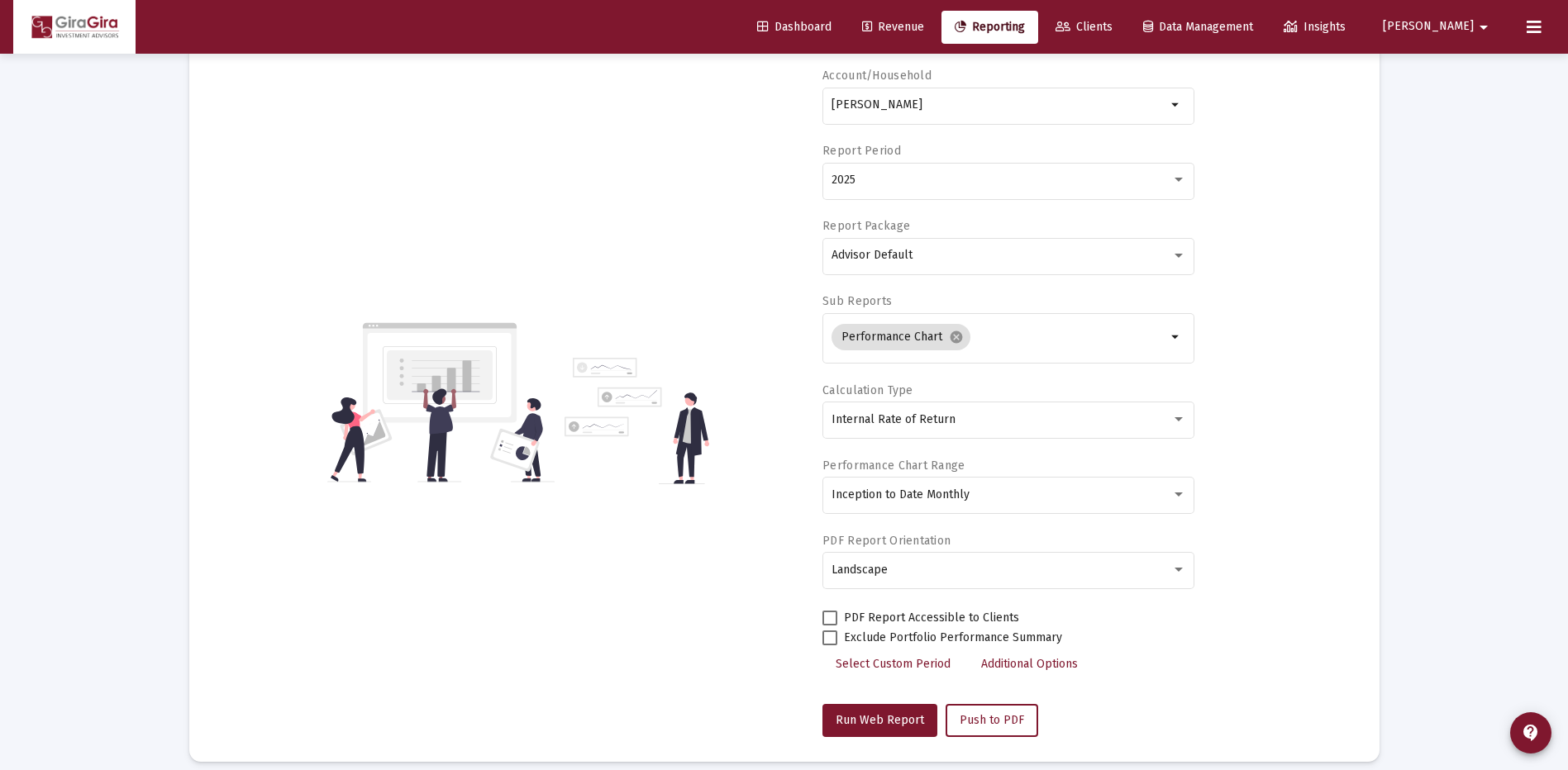
scroll to position [0, 0]
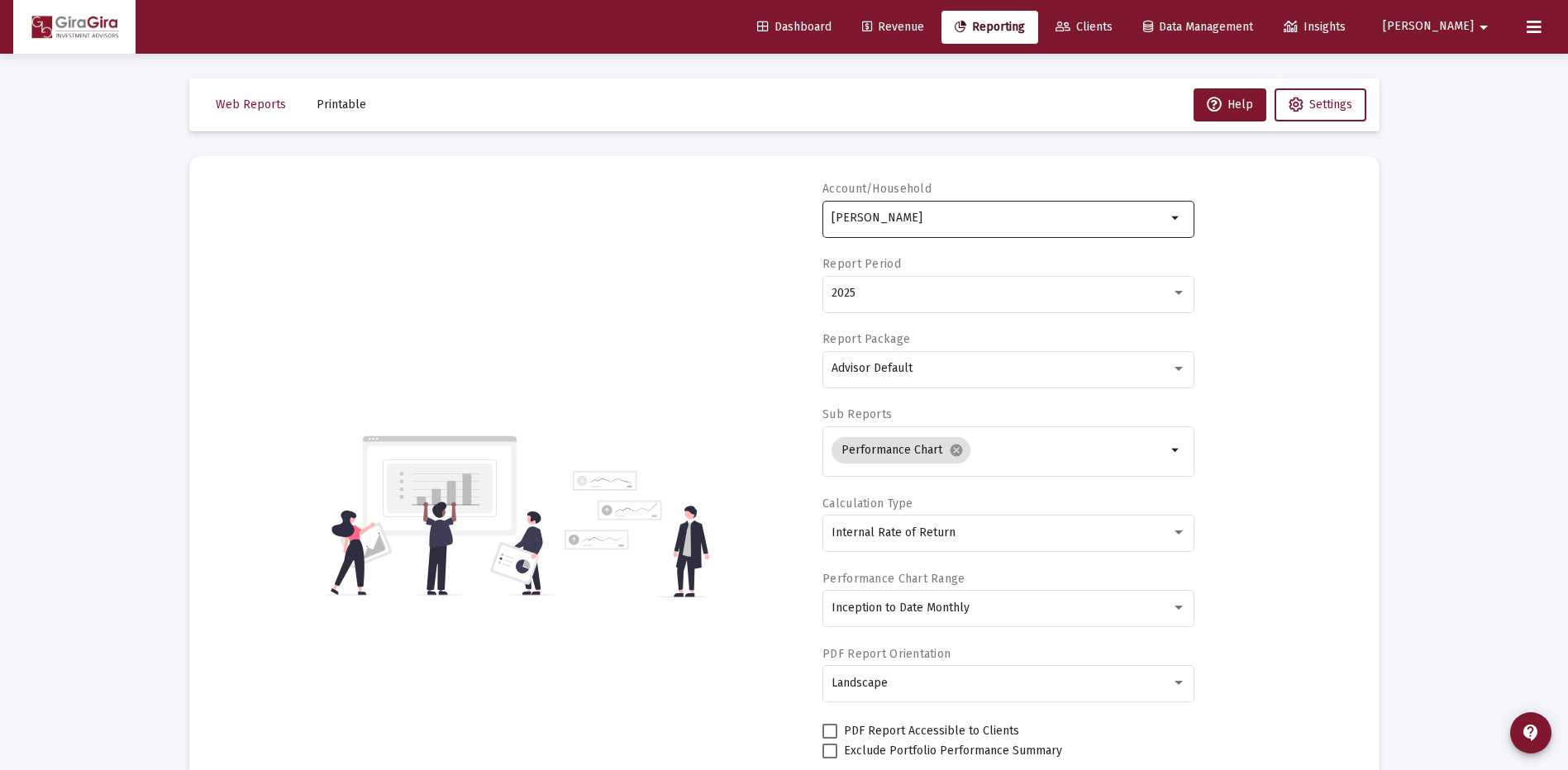
click at [933, 214] on input "[PERSON_NAME]" at bounding box center [998, 218] width 335 height 14
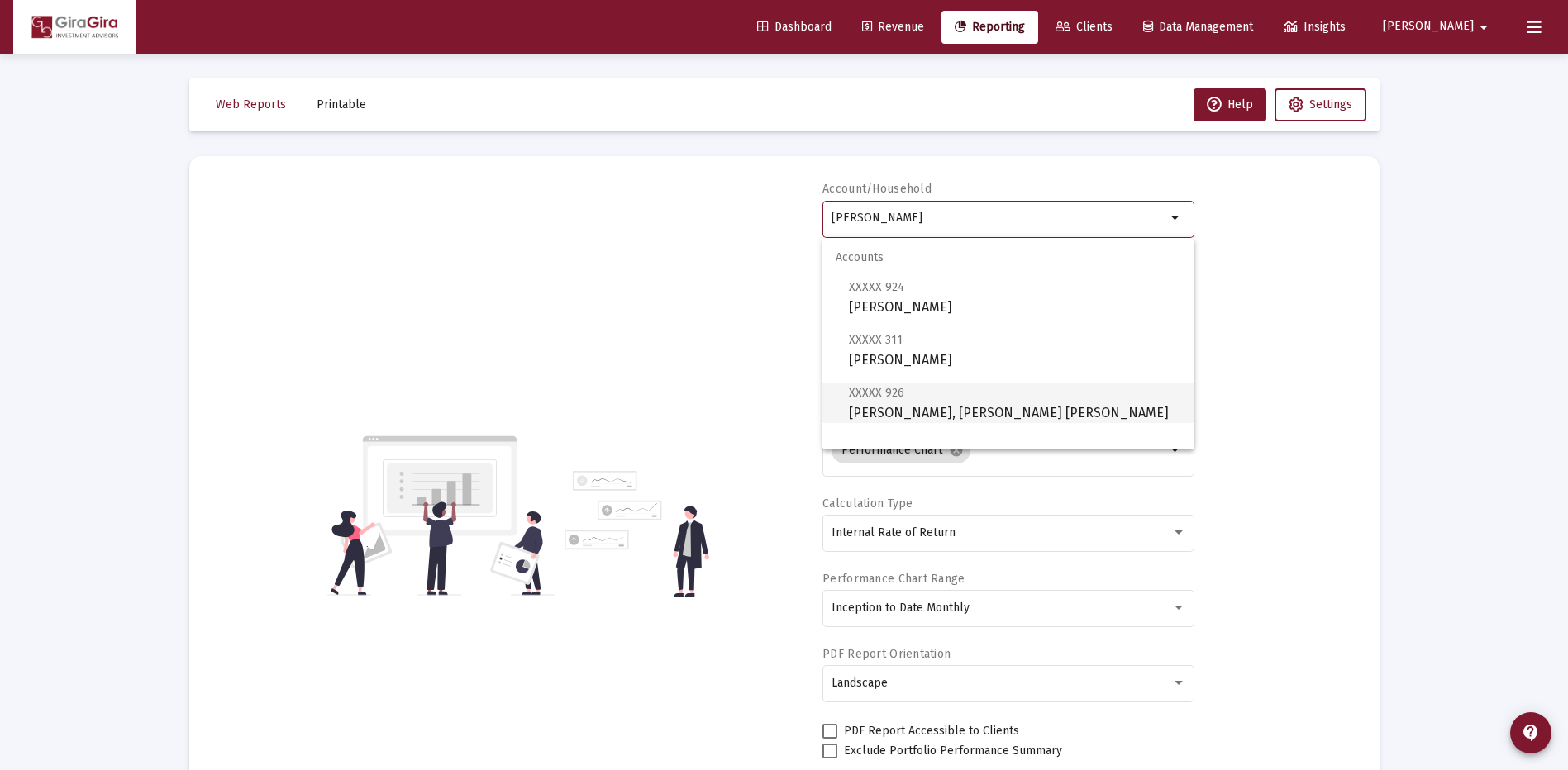
click at [922, 408] on span "XXXXX 926 [PERSON_NAME], [PERSON_NAME] IRA" at bounding box center [1015, 402] width 332 height 41
type input "[PERSON_NAME], [PERSON_NAME] [PERSON_NAME]"
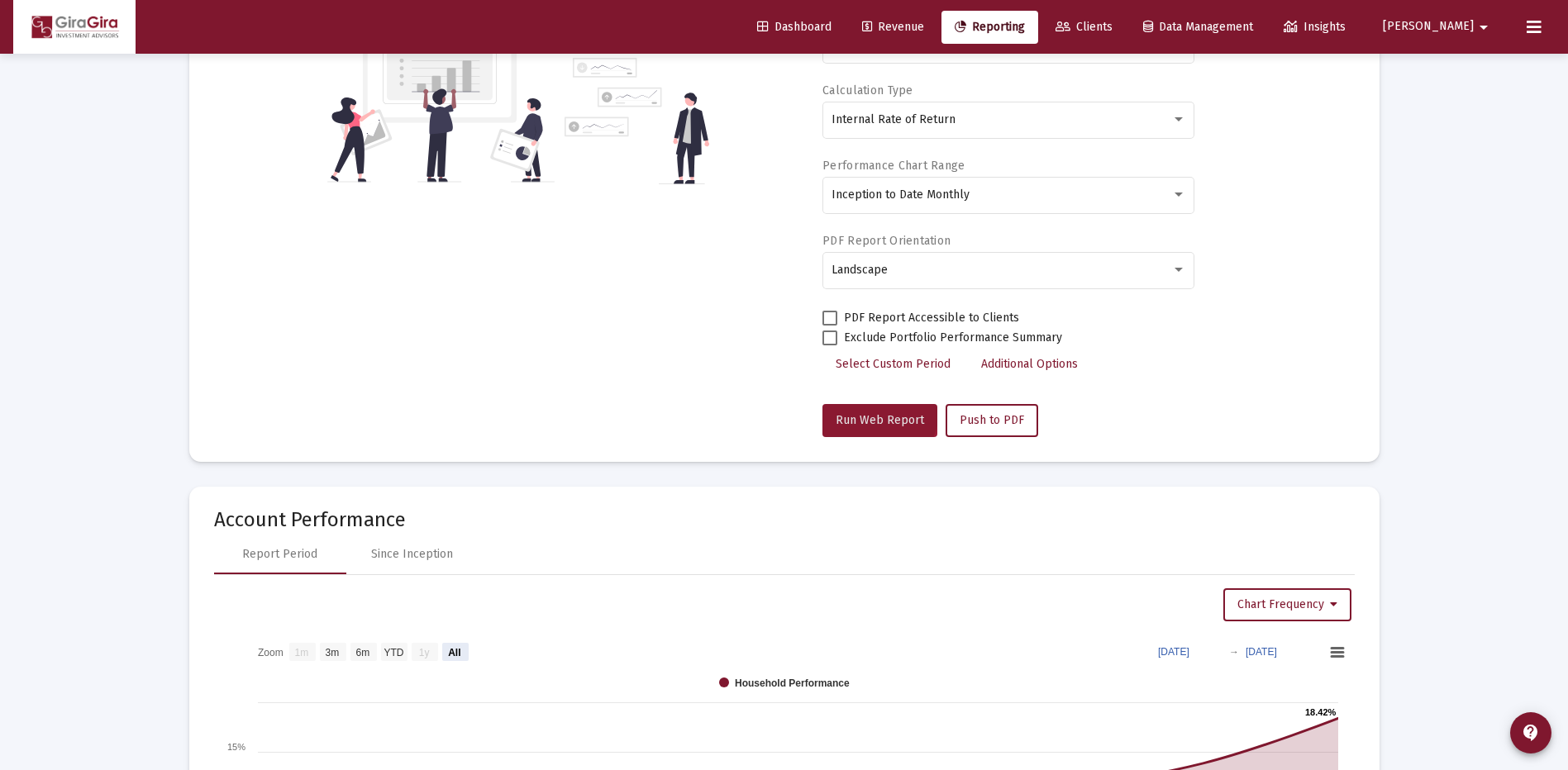
click at [878, 411] on button "Run Web Report" at bounding box center [879, 420] width 115 height 33
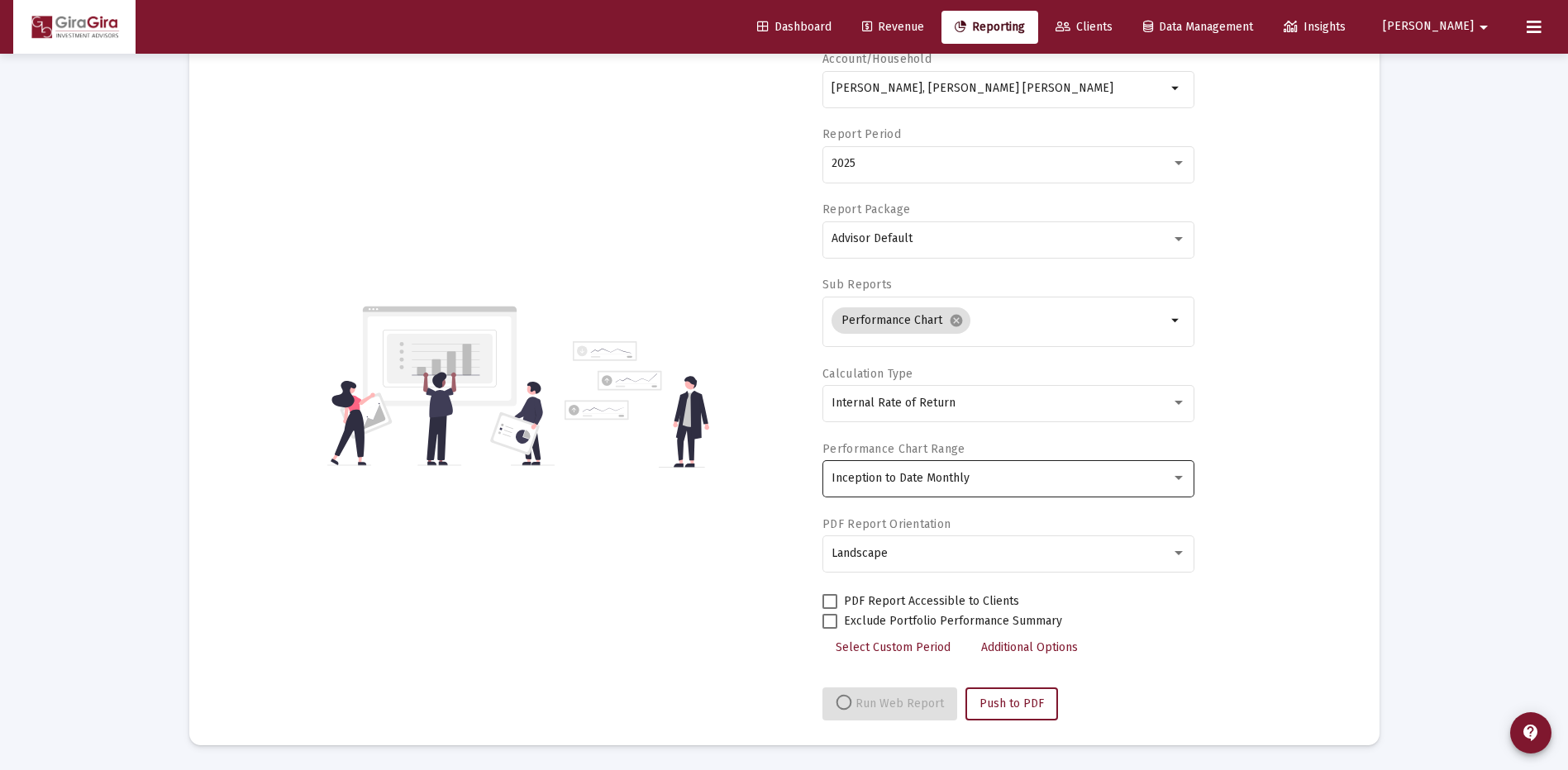
select select "View all"
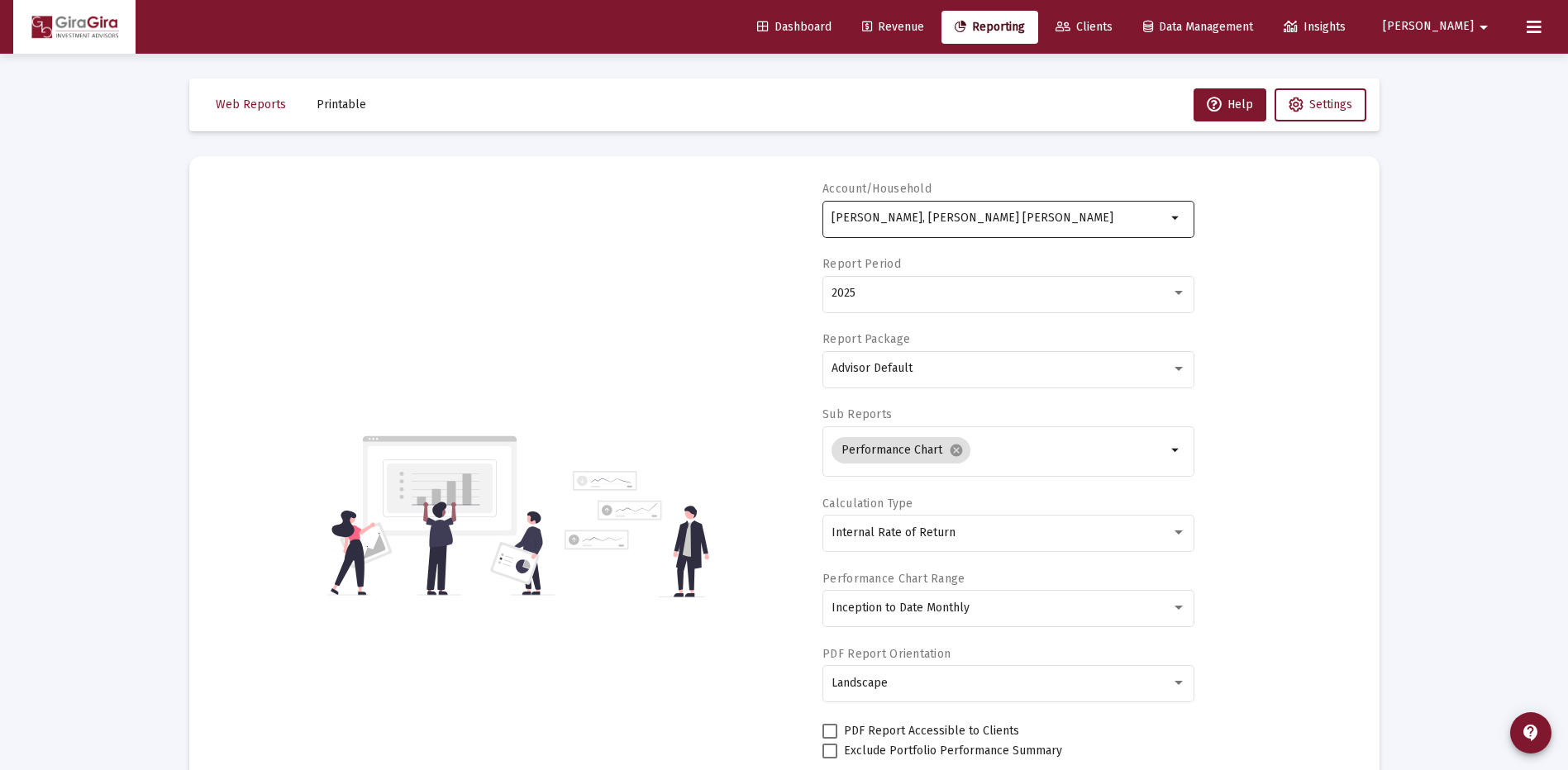
click at [929, 217] on input "[PERSON_NAME], [PERSON_NAME] [PERSON_NAME]" at bounding box center [998, 218] width 335 height 14
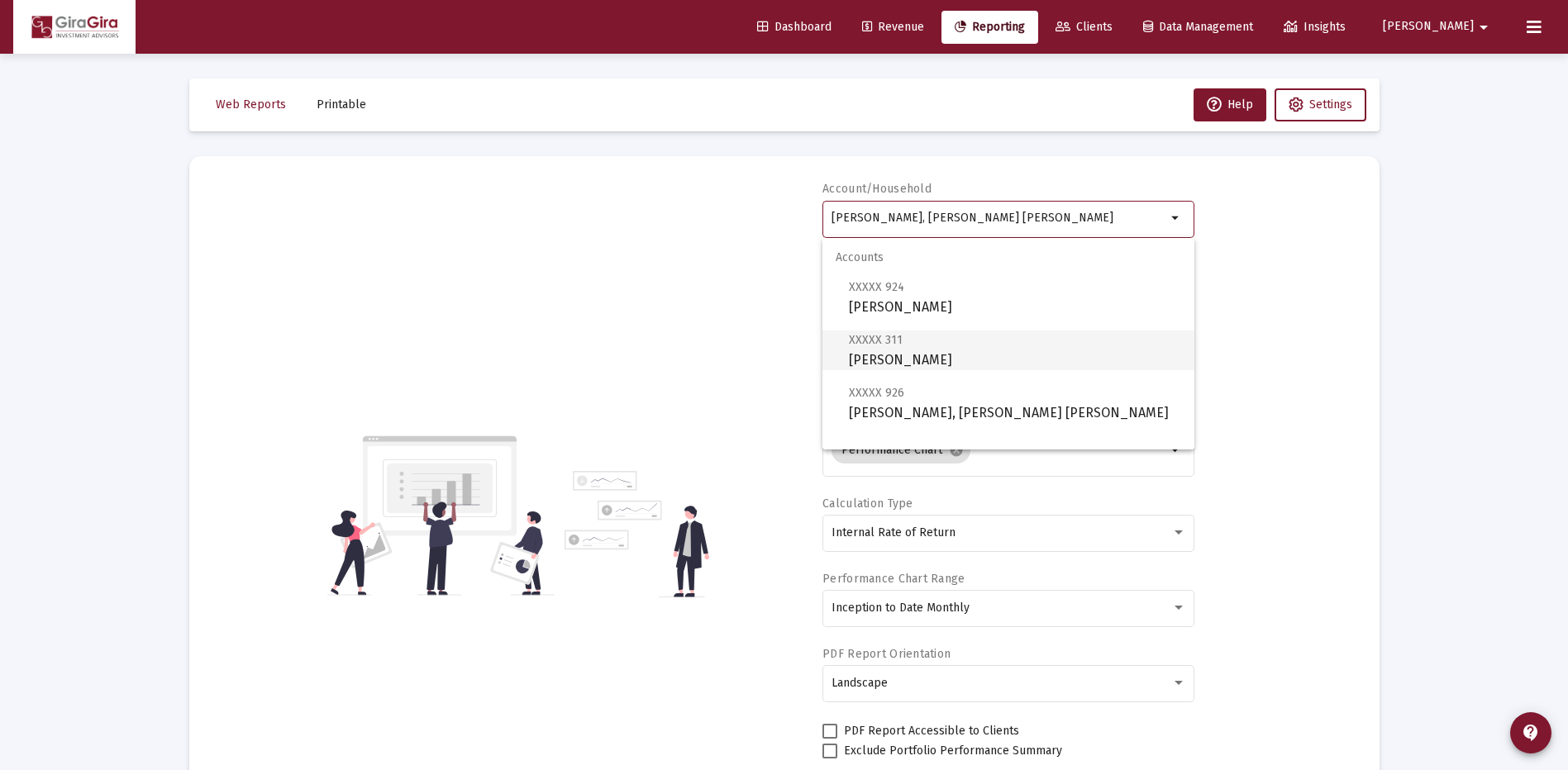
click at [948, 354] on span "XXXXX 311 [PERSON_NAME]" at bounding box center [1015, 350] width 332 height 41
type input "[PERSON_NAME]"
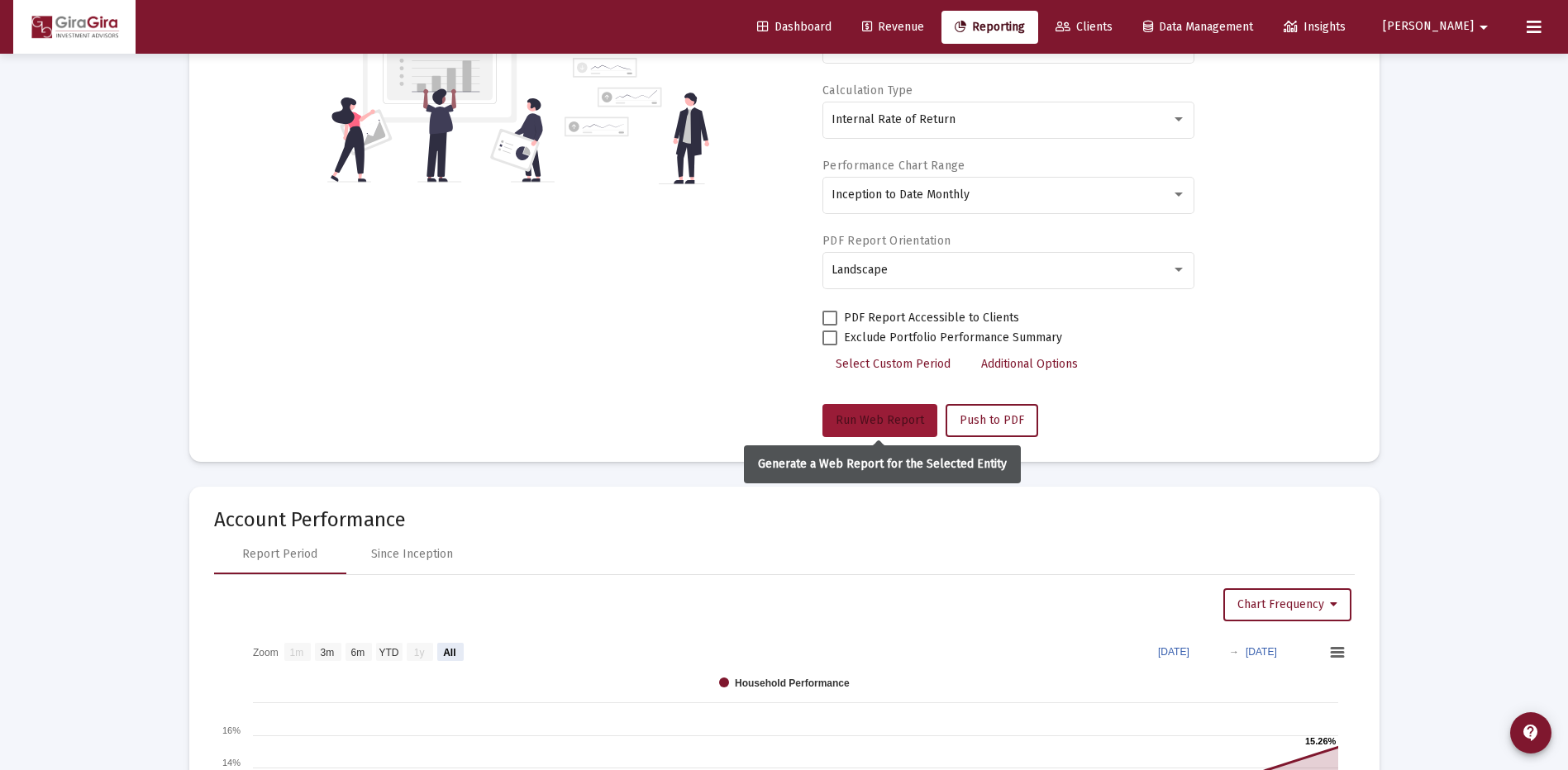
click at [888, 416] on span "Run Web Report" at bounding box center [880, 420] width 89 height 14
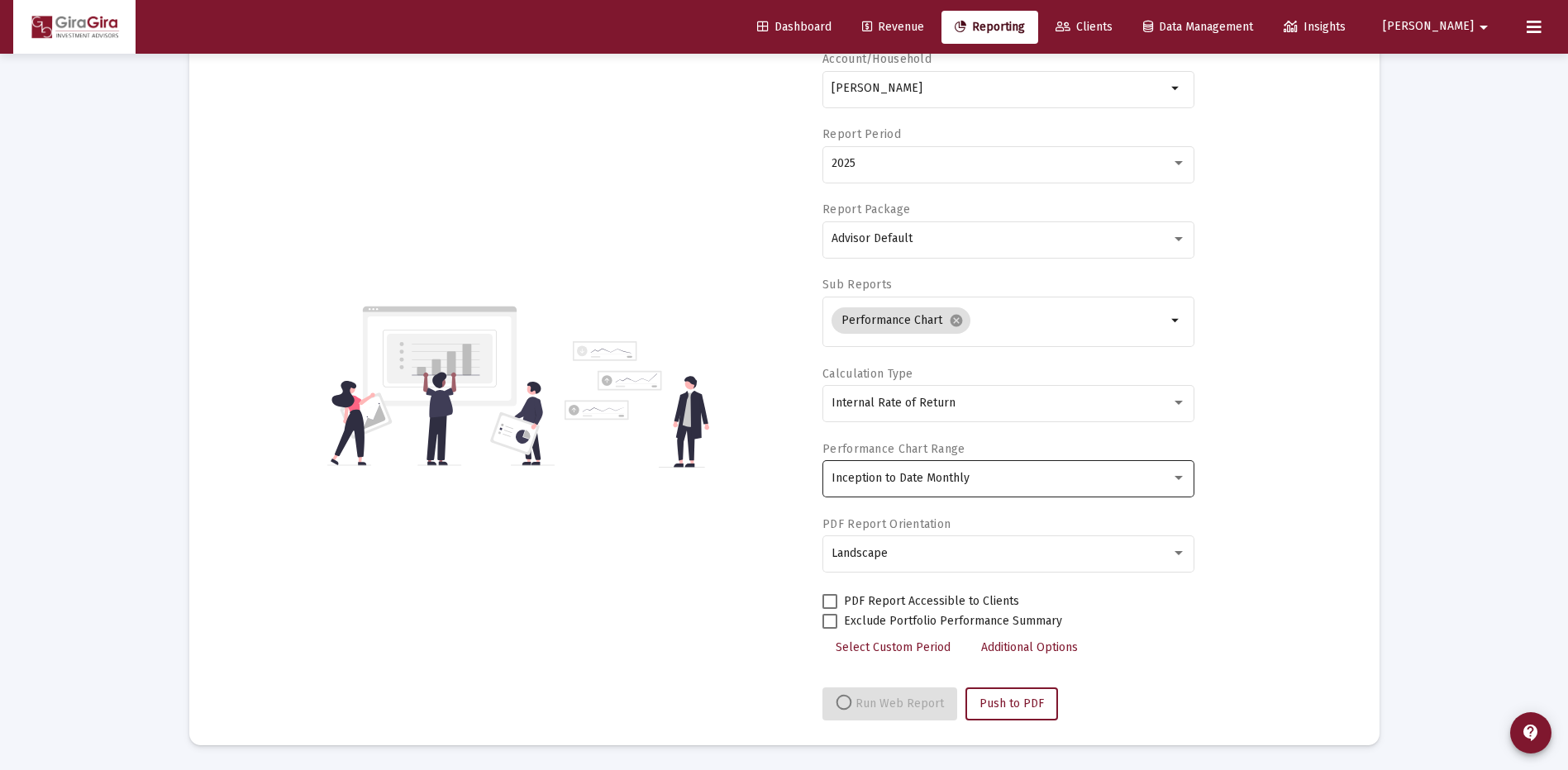
select select "View all"
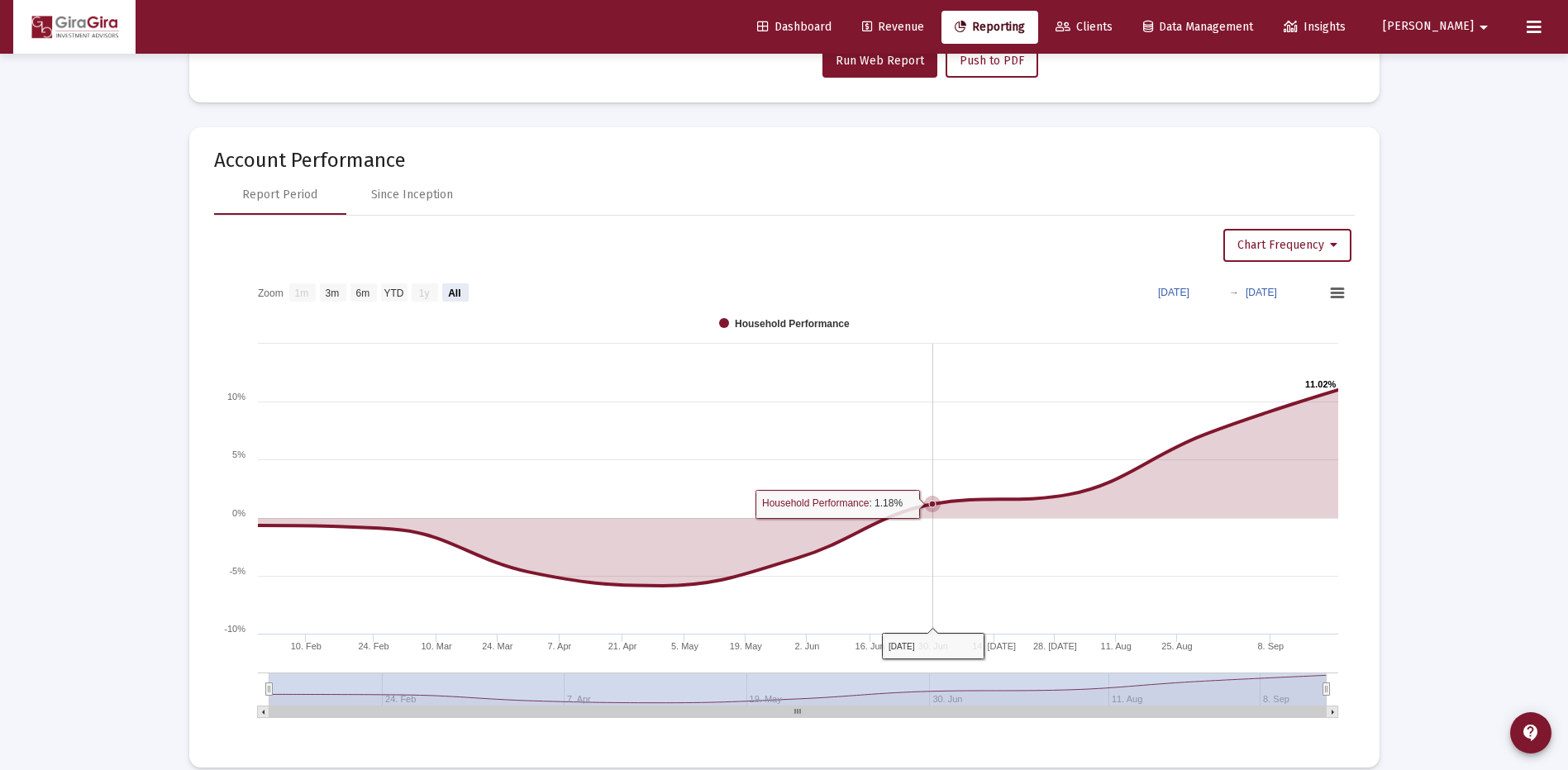
scroll to position [794, 0]
